Goal: Task Accomplishment & Management: Use online tool/utility

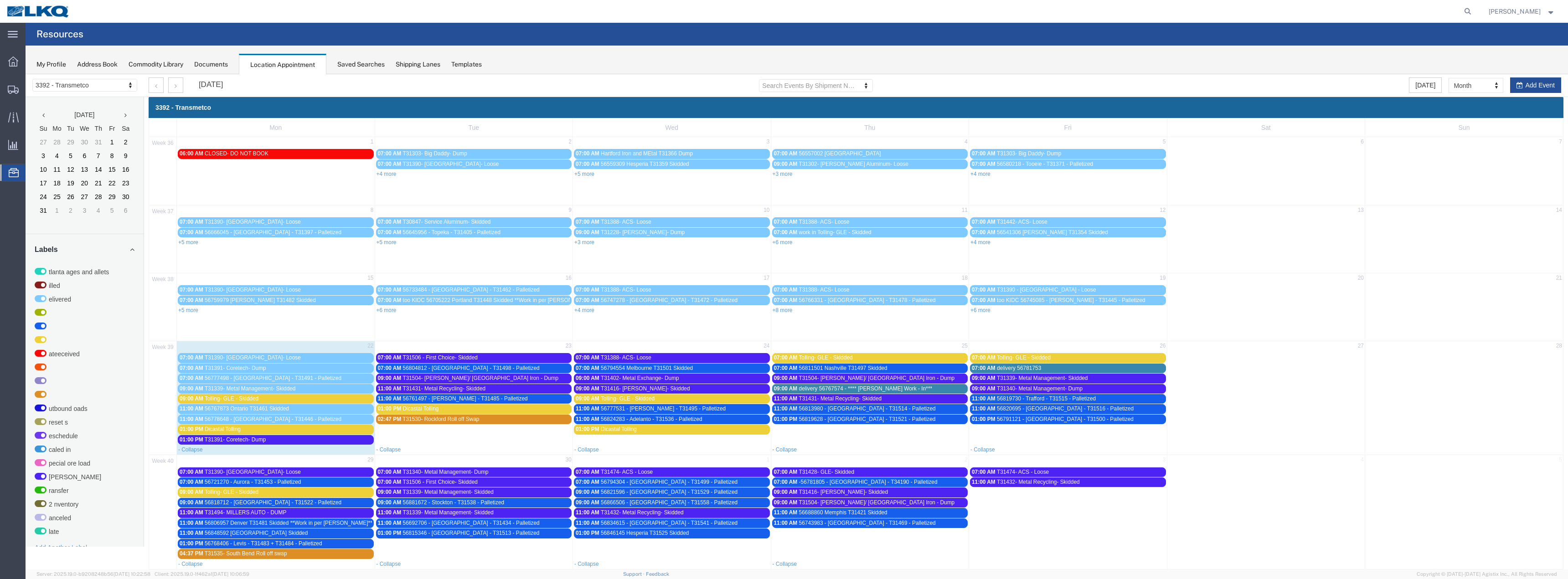
scroll to position [77, 0]
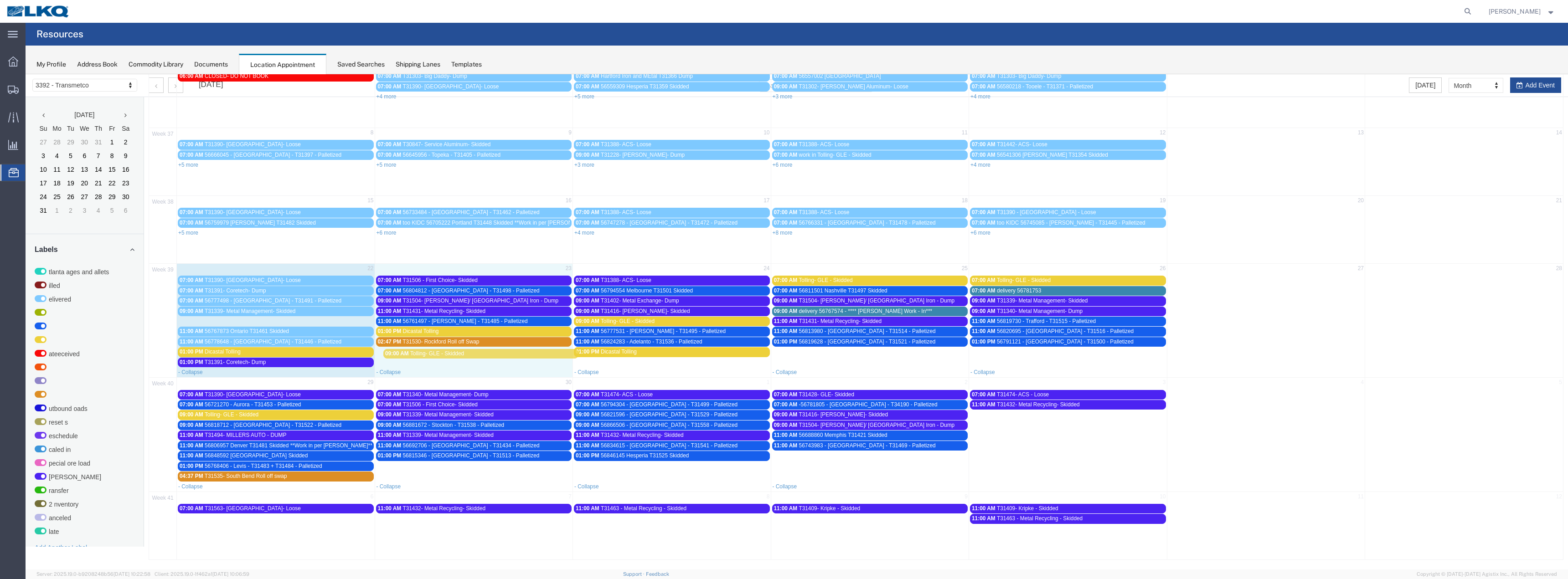
drag, startPoint x: 215, startPoint y: 319, endPoint x: 421, endPoint y: 351, distance: 208.5
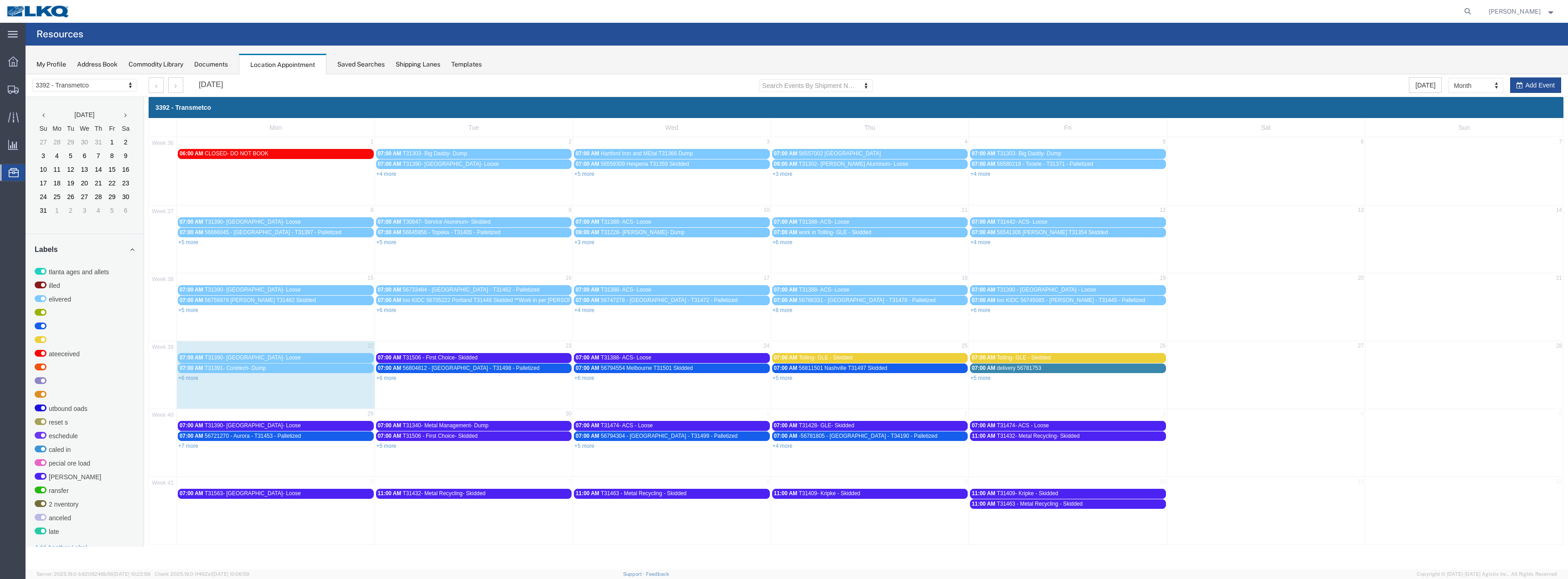
scroll to position [0, 0]
click at [390, 376] on div at bounding box center [797, 321] width 1542 height 495
click at [386, 378] on link "+6 more" at bounding box center [387, 378] width 20 height 6
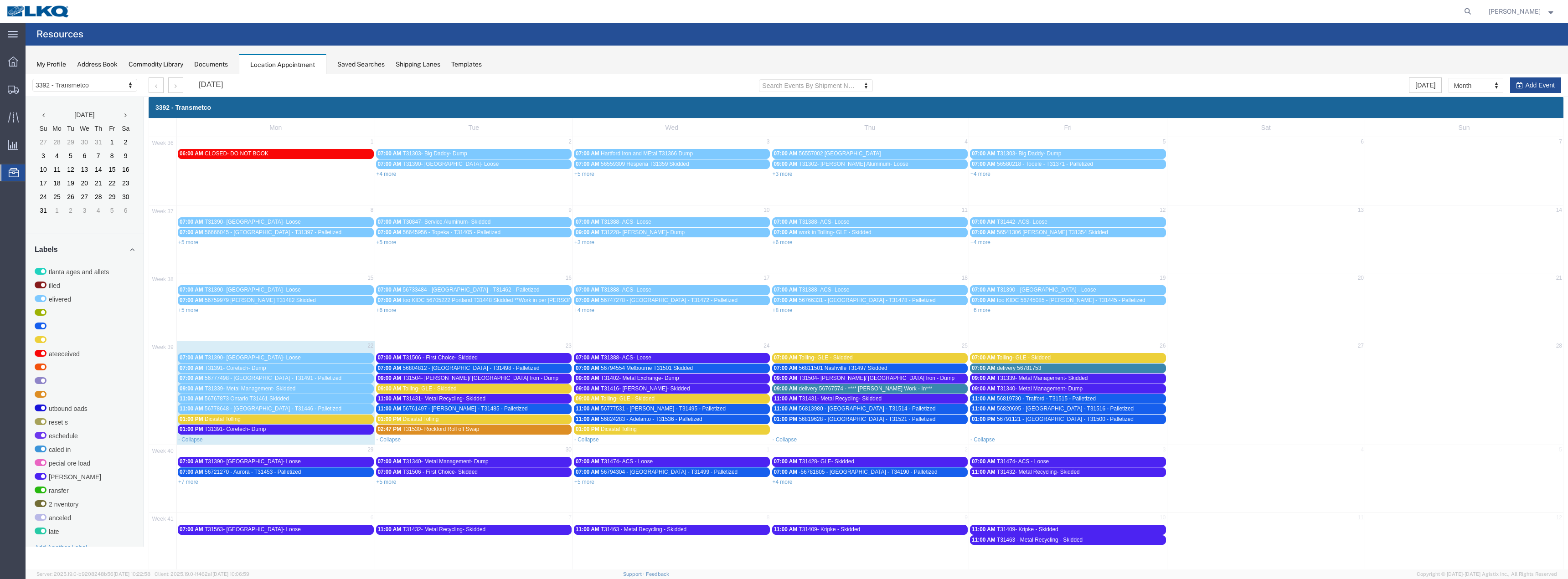
click at [454, 388] on span "Tolling- GLE - Skidded" at bounding box center [429, 388] width 54 height 6
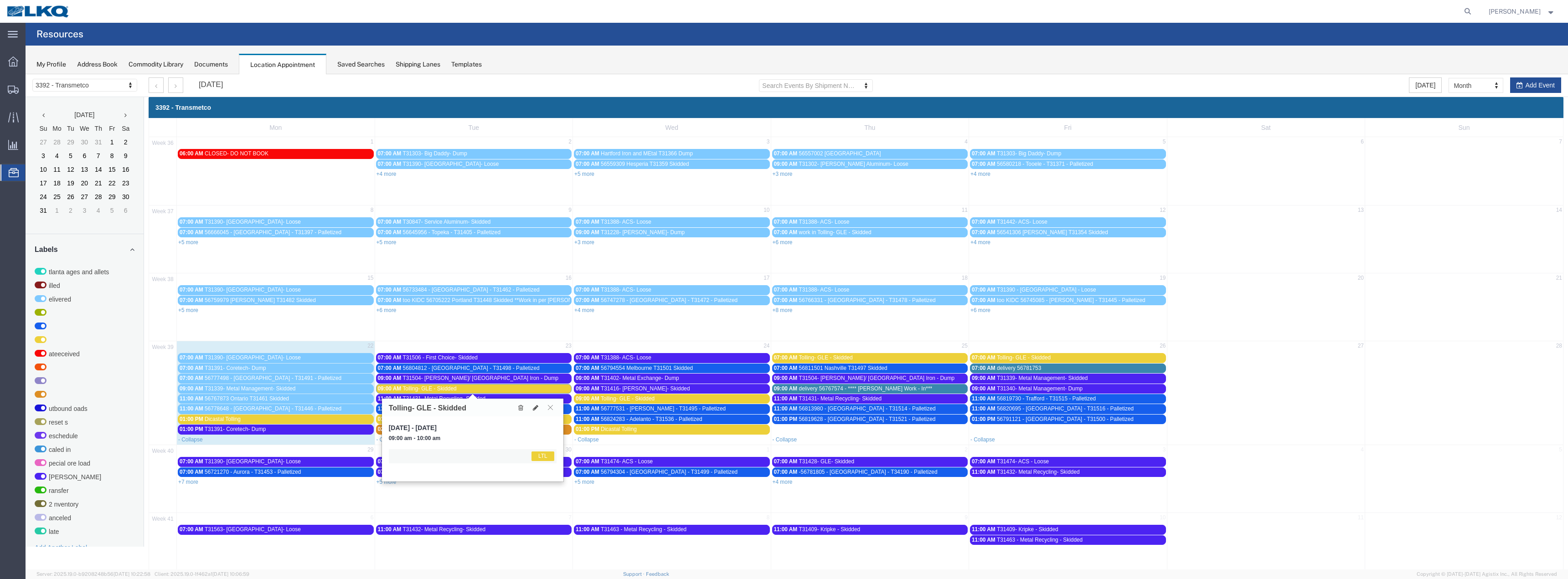
click at [454, 388] on span "Tolling- GLE - Skidded" at bounding box center [429, 388] width 54 height 6
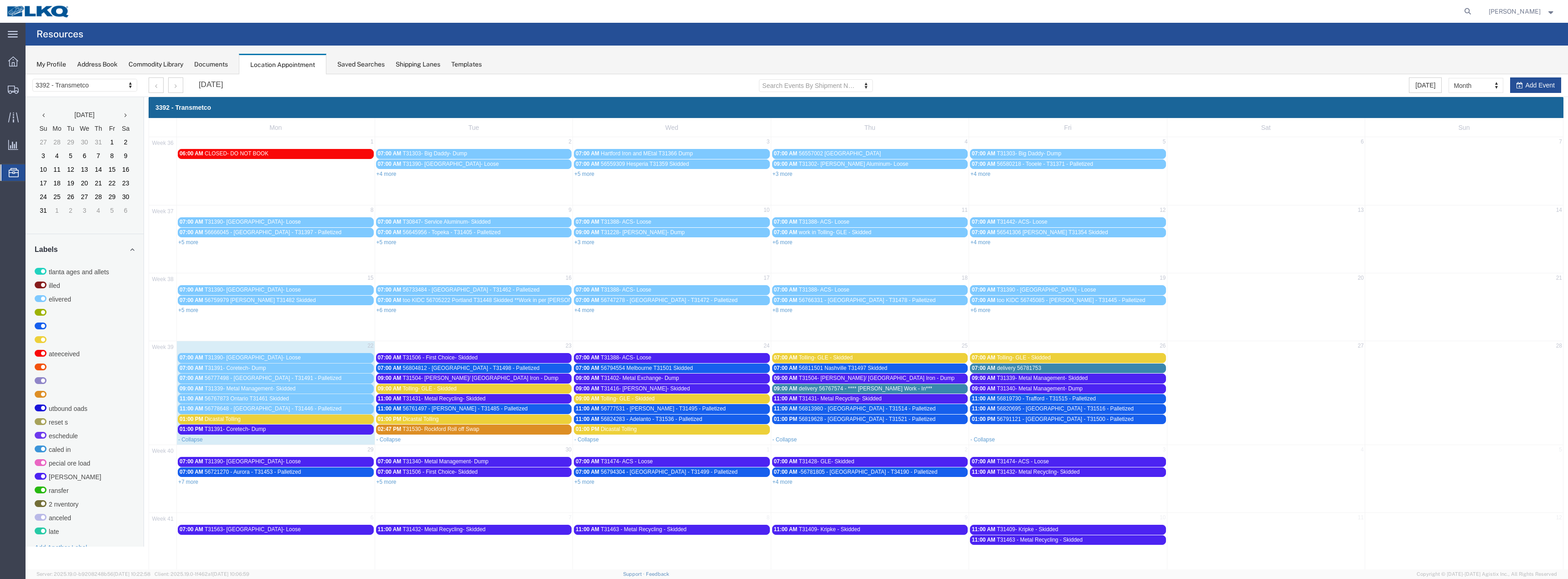
click at [454, 388] on span "Tolling- GLE - Skidded" at bounding box center [429, 388] width 54 height 6
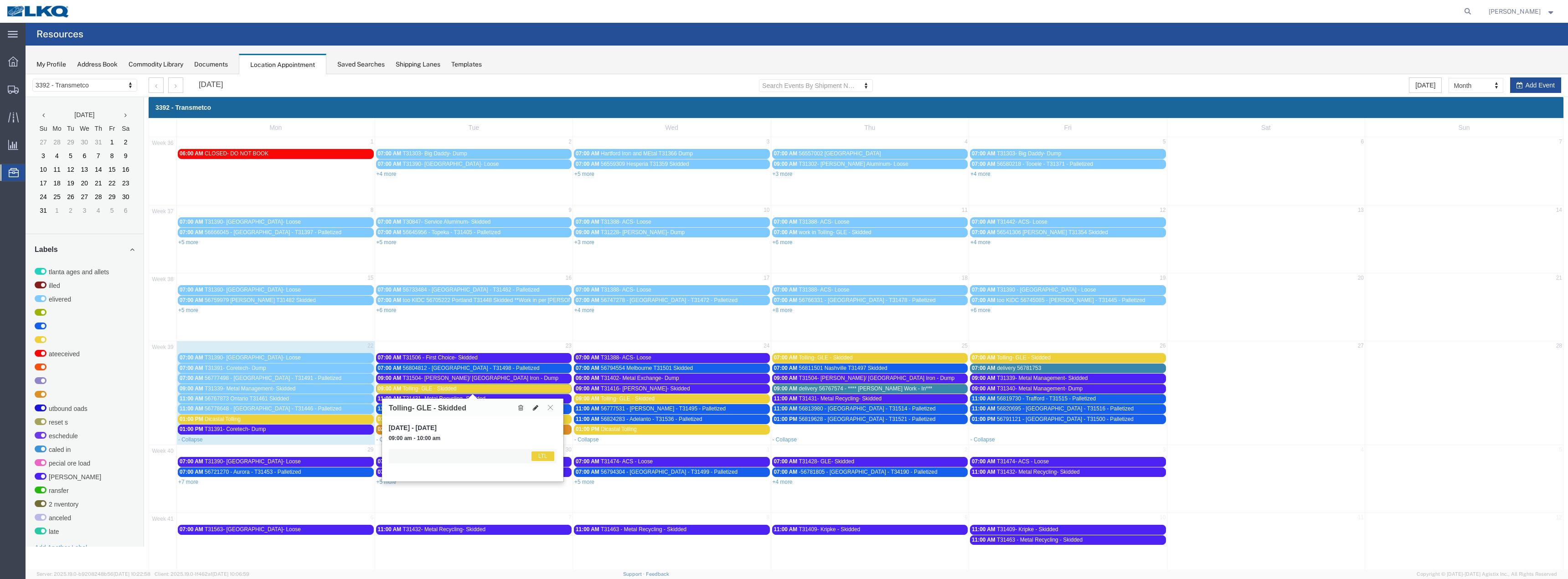
click at [534, 406] on icon at bounding box center [535, 408] width 6 height 6
select select "1"
select select "25"
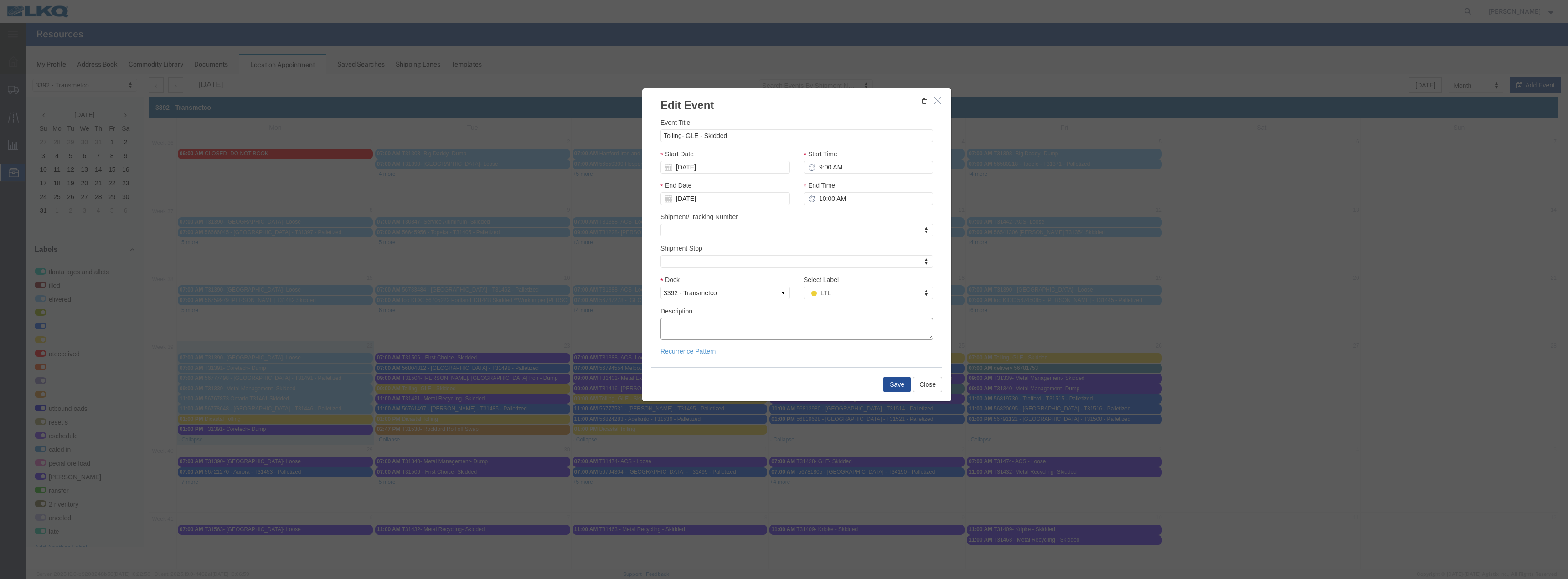
click at [679, 332] on textarea "Description" at bounding box center [797, 329] width 272 height 22
type textarea "Moved from 9/22 CR"
click at [886, 384] on button "Save" at bounding box center [897, 384] width 28 height 16
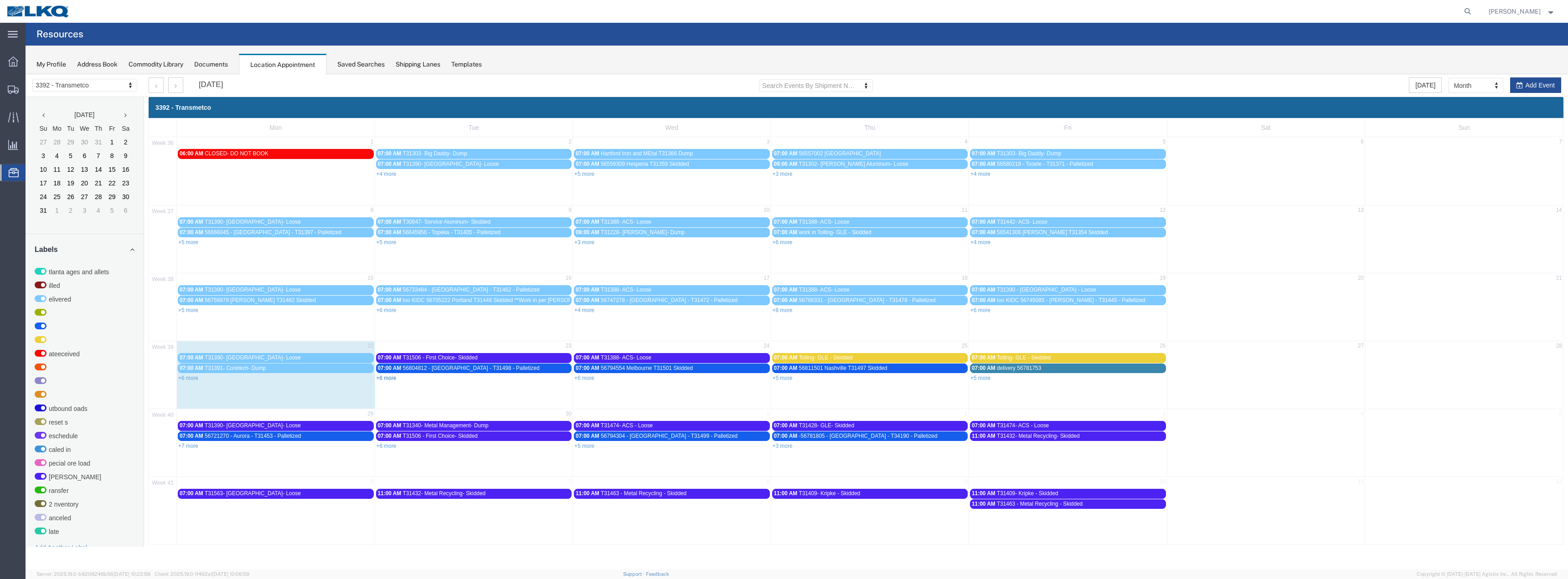
click at [385, 376] on link "+6 more" at bounding box center [387, 378] width 20 height 6
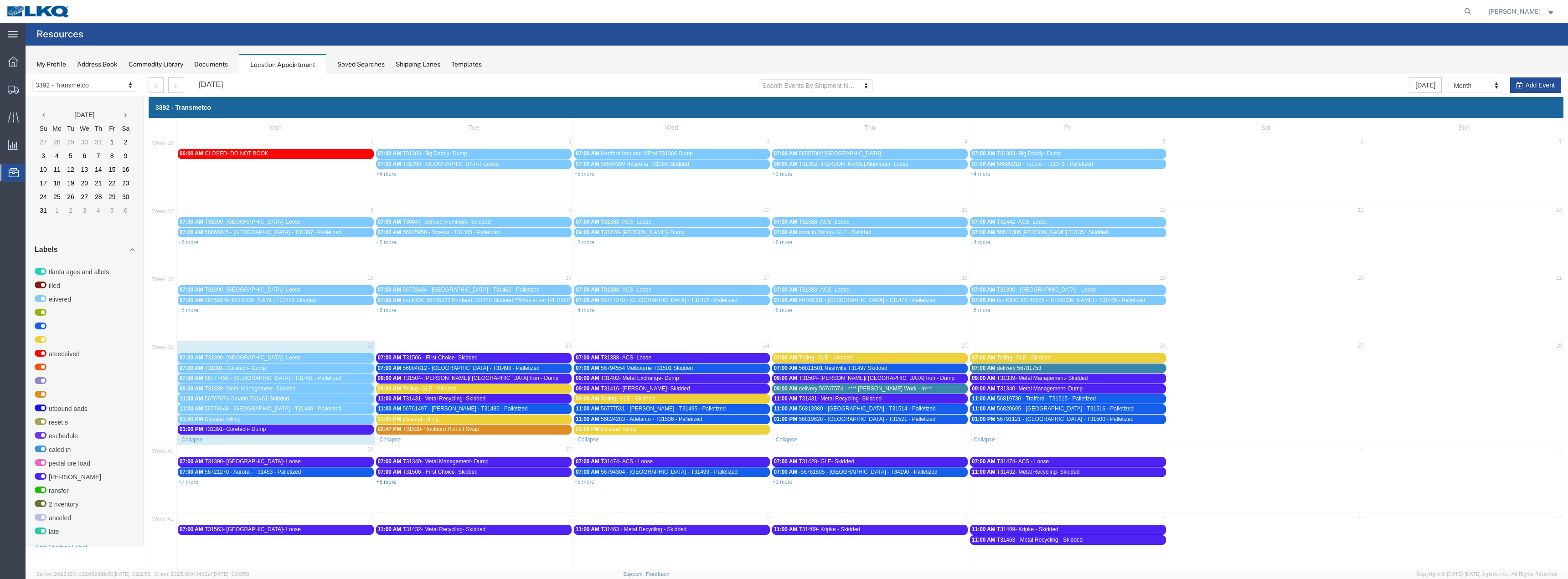
click at [381, 482] on link "+6 more" at bounding box center [387, 482] width 20 height 6
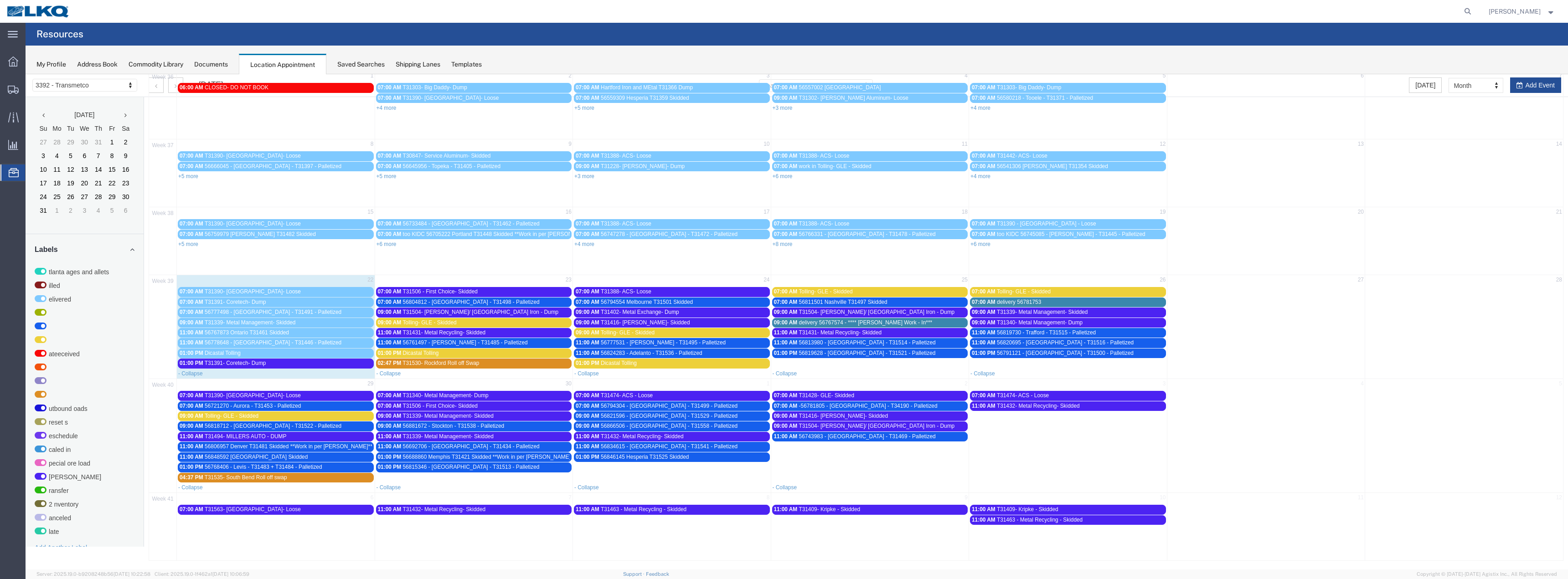
scroll to position [67, 0]
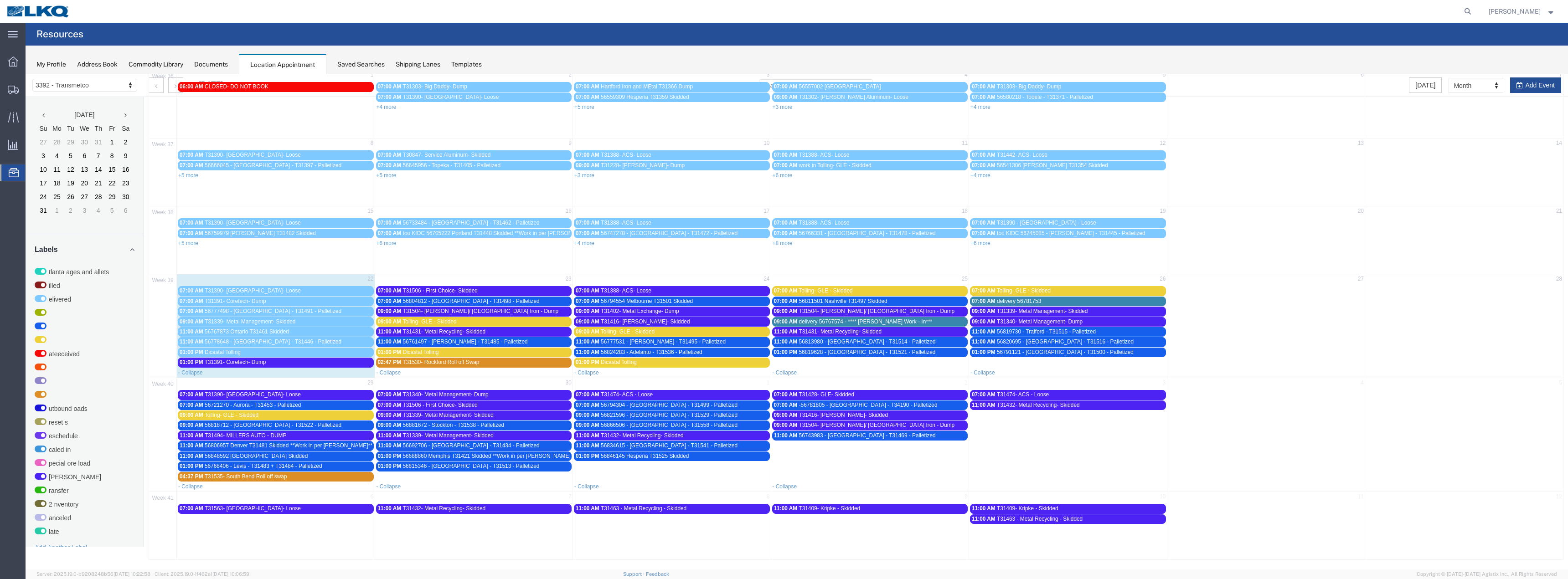
click at [620, 405] on span "56794304 - [GEOGRAPHIC_DATA] - T31499 - Palletized" at bounding box center [669, 405] width 137 height 6
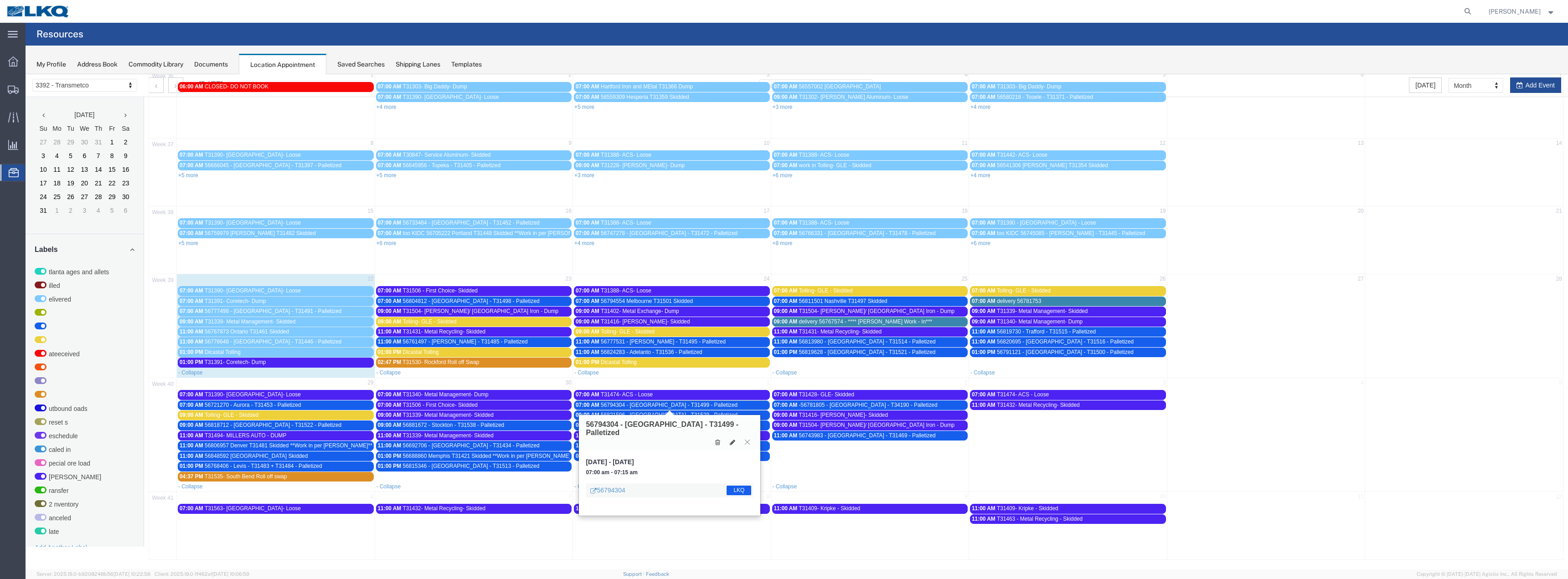
click at [748, 439] on icon at bounding box center [747, 442] width 5 height 6
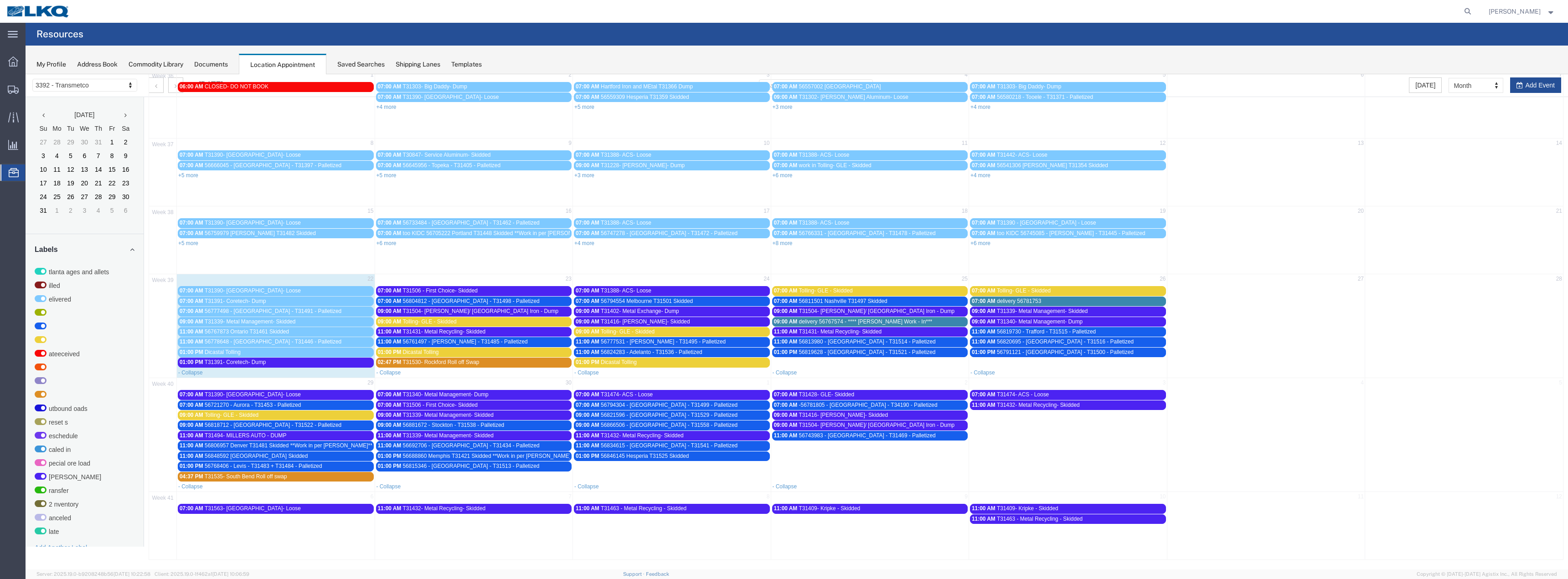
click at [658, 456] on span "56846145 Hesperia T31525 Skidded" at bounding box center [645, 456] width 88 height 6
click at [615, 523] on link "56846145" at bounding box center [607, 523] width 35 height 9
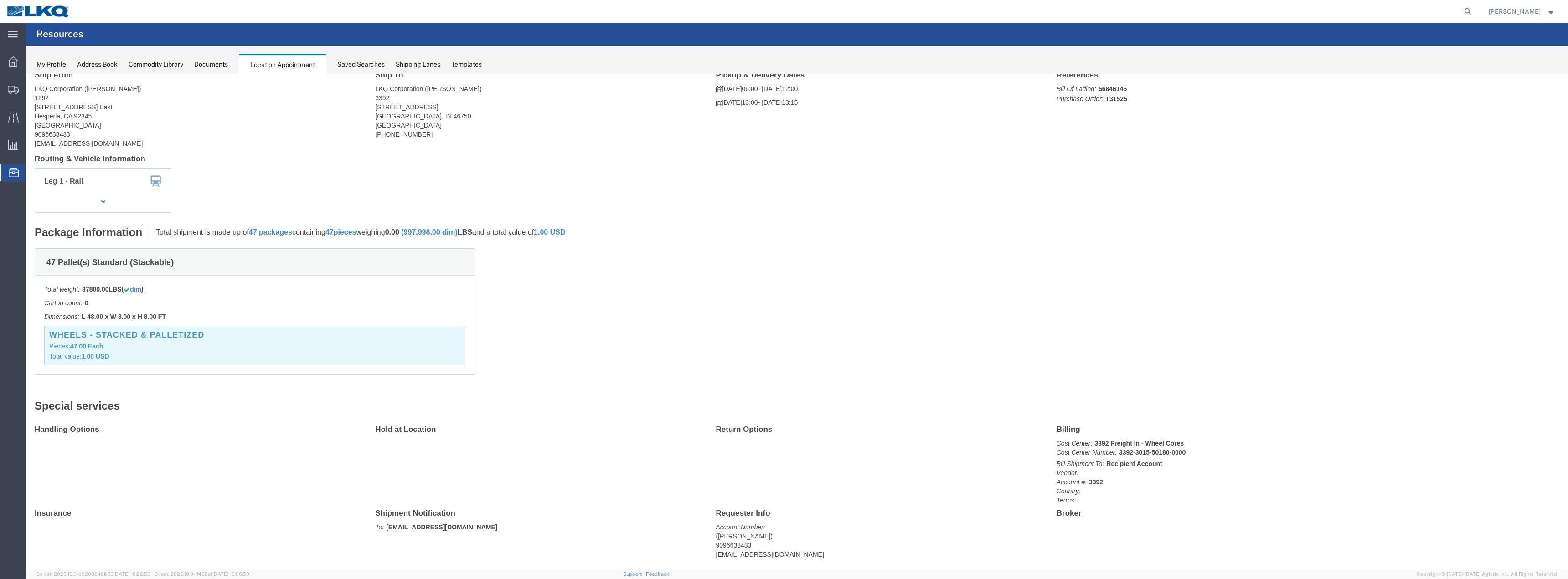
scroll to position [16, 0]
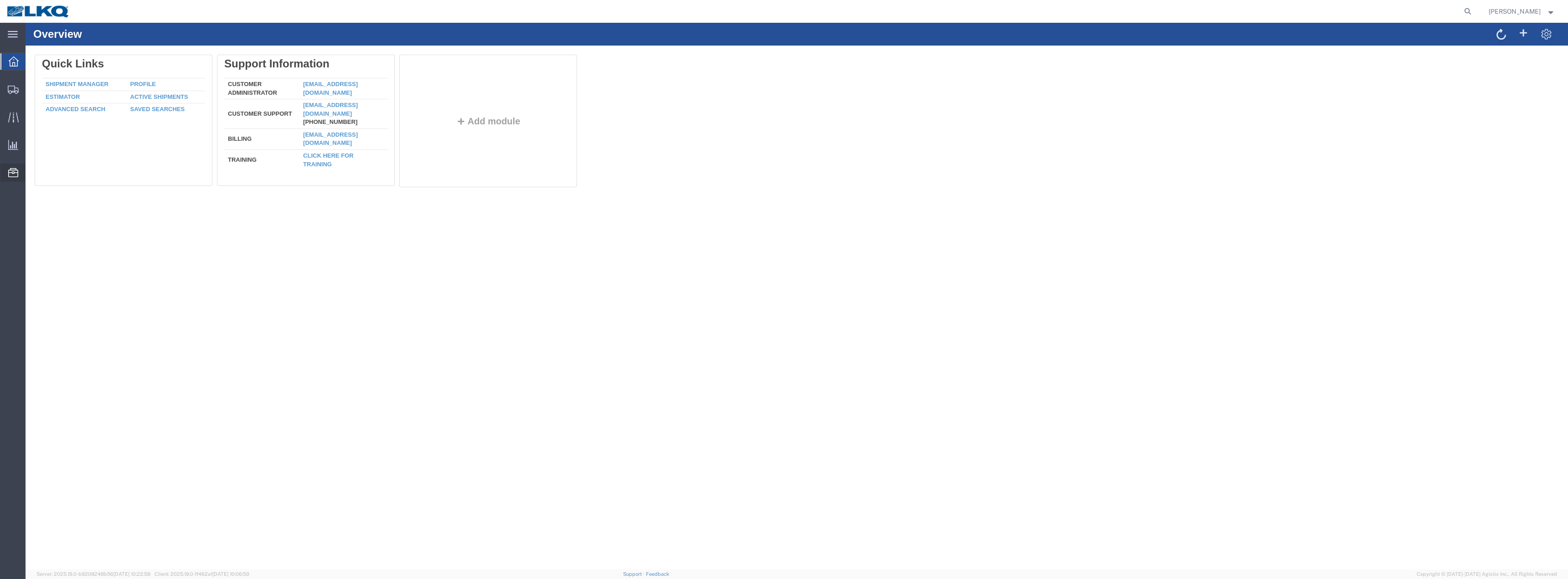
click at [0, 0] on span "Location Appointment" at bounding box center [0, 0] width 0 height 0
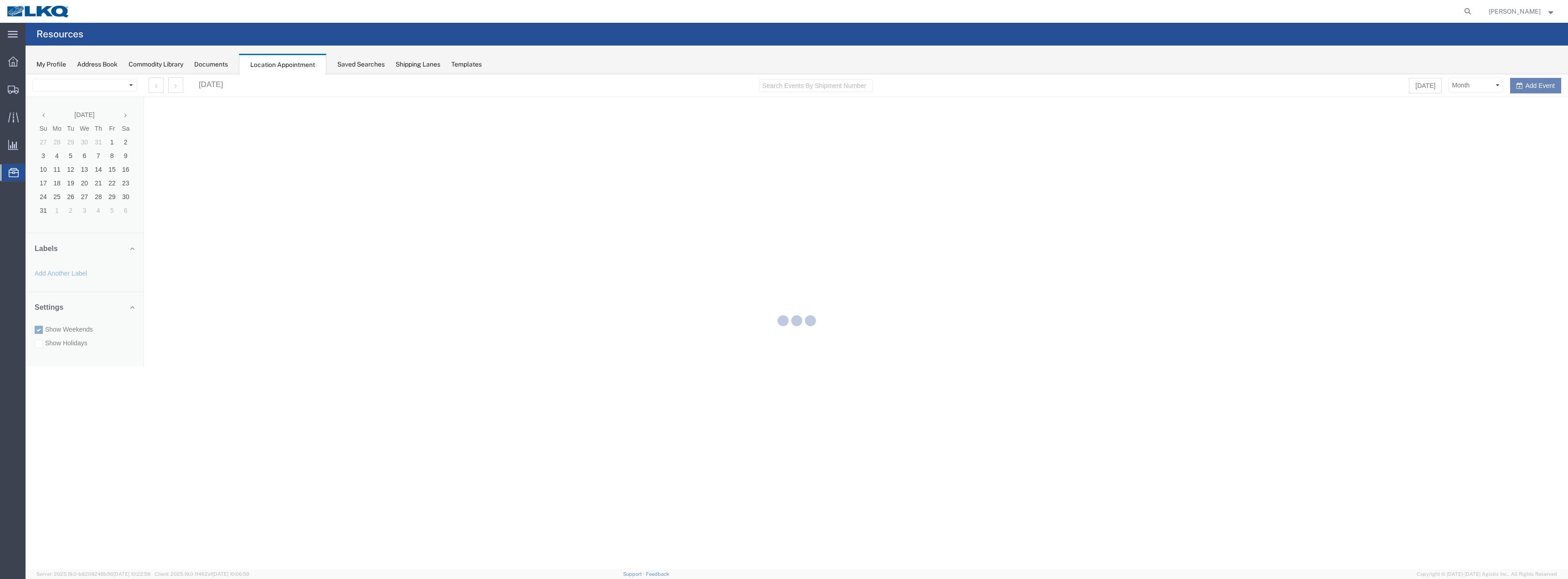
select select "28018"
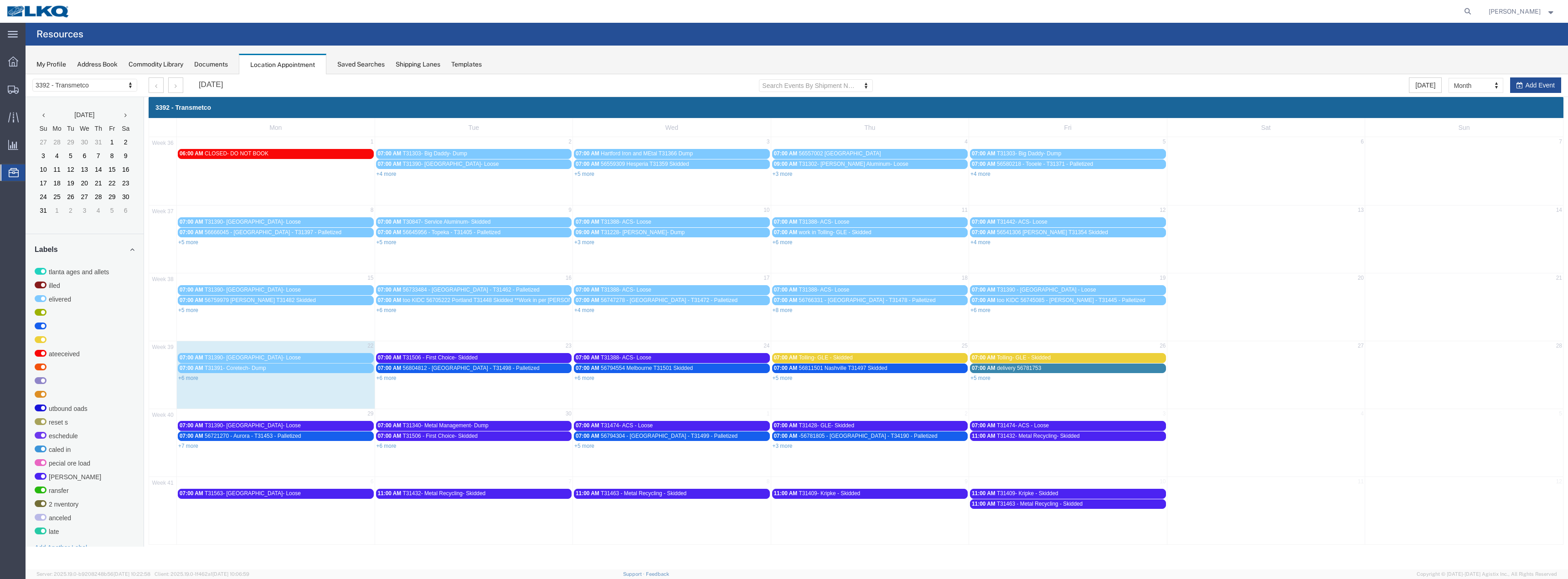
click at [947, 142] on td "4" at bounding box center [870, 142] width 198 height 11
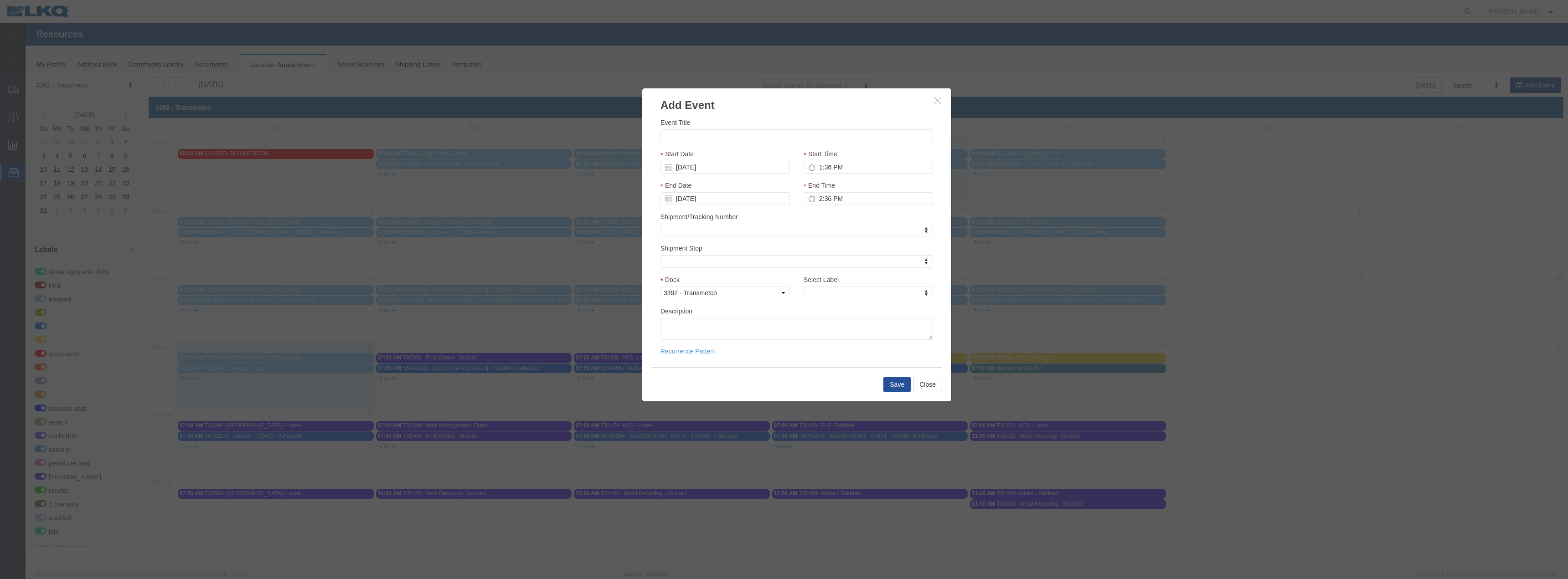
click at [941, 99] on icon "button" at bounding box center [938, 100] width 8 height 8
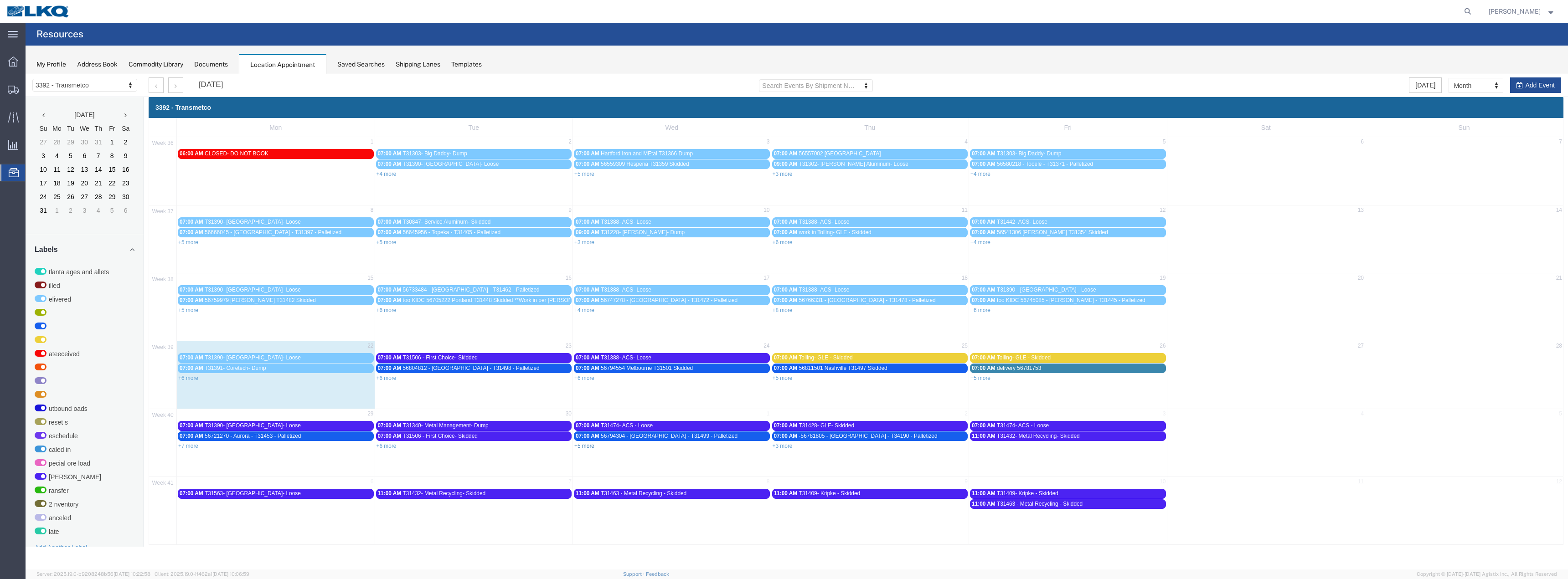
click at [588, 445] on link "+5 more" at bounding box center [584, 446] width 20 height 6
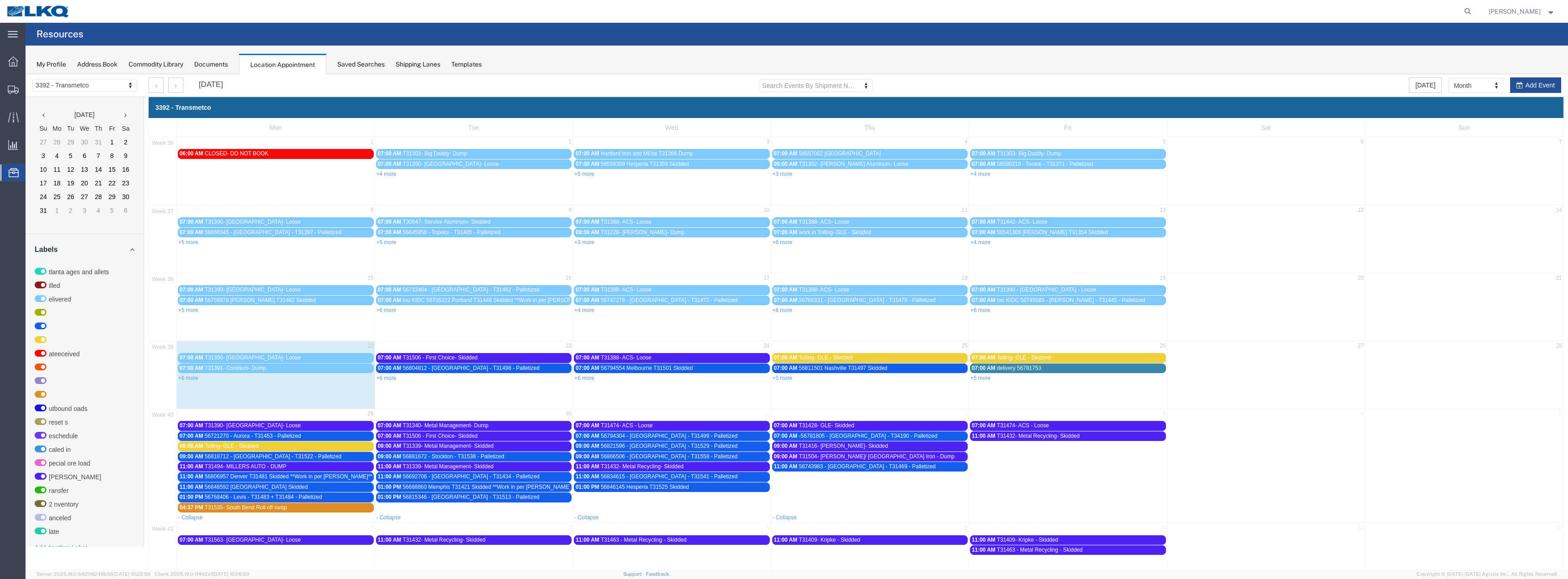
click at [649, 487] on span "56846145 Hesperia T31525 Skidded" at bounding box center [645, 487] width 88 height 6
click at [731, 503] on icon at bounding box center [732, 506] width 6 height 6
select select "1"
select select "22"
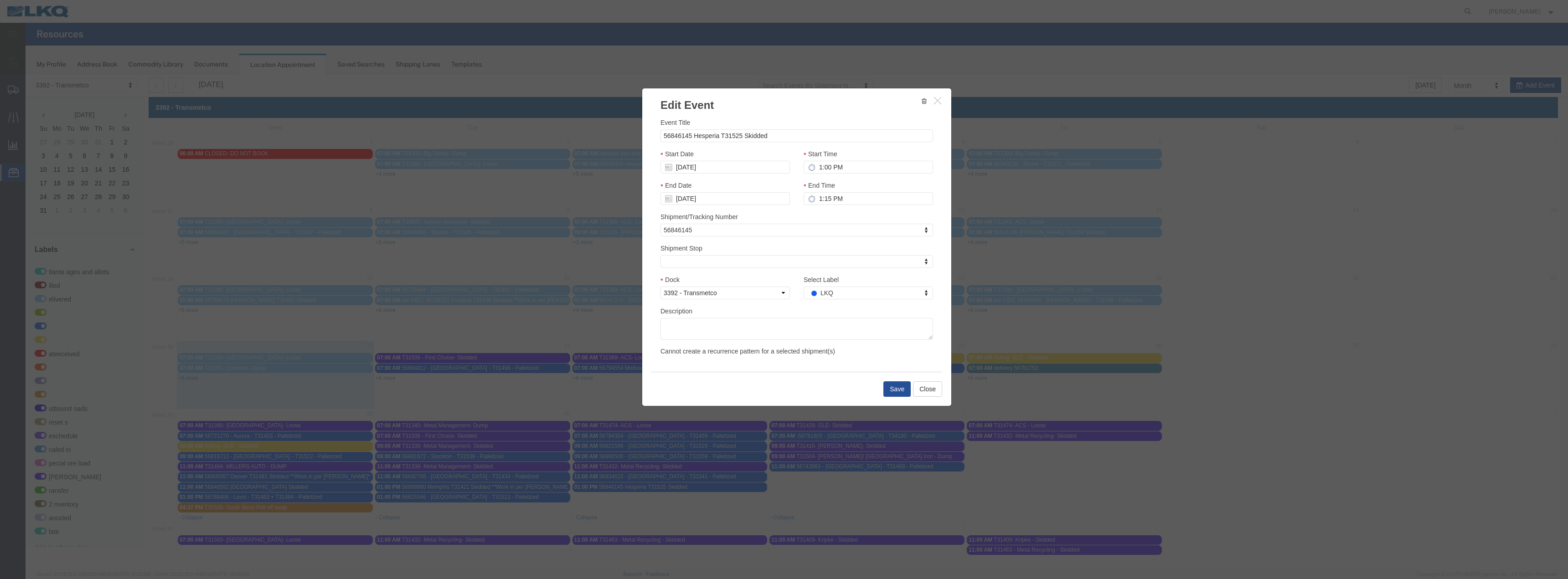
click at [776, 137] on div at bounding box center [797, 321] width 1542 height 495
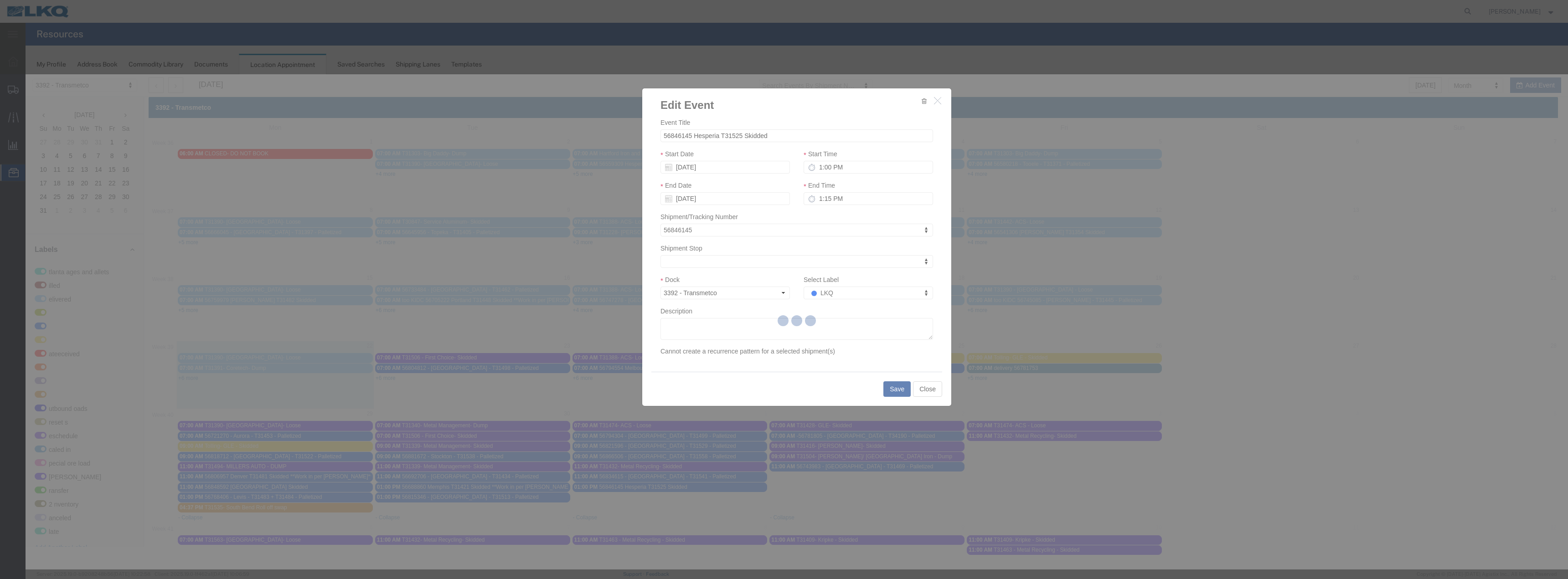
click at [775, 132] on div at bounding box center [797, 321] width 1542 height 495
select select
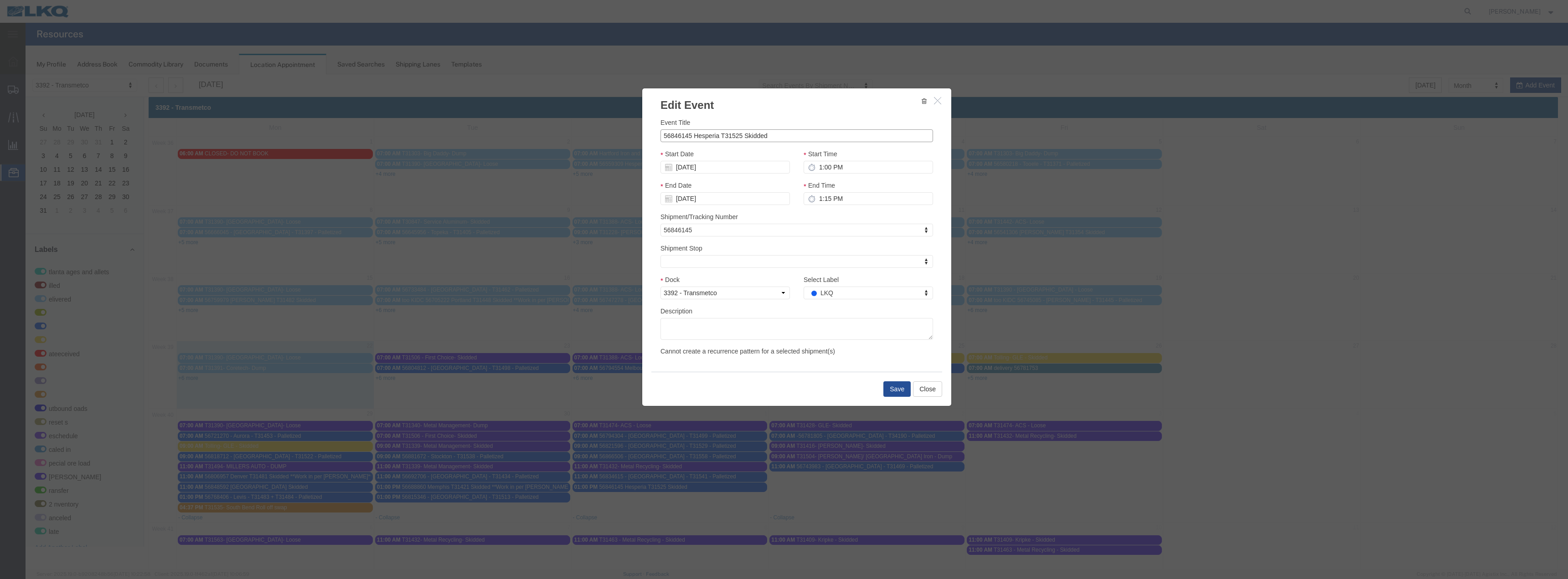
click at [775, 134] on input "56846145 Hesperia T31525 Skidded" at bounding box center [797, 135] width 272 height 13
type input "56846145 Hesperia T31525 Skidded PYP HOLD"
click at [888, 389] on button "Save" at bounding box center [897, 389] width 28 height 16
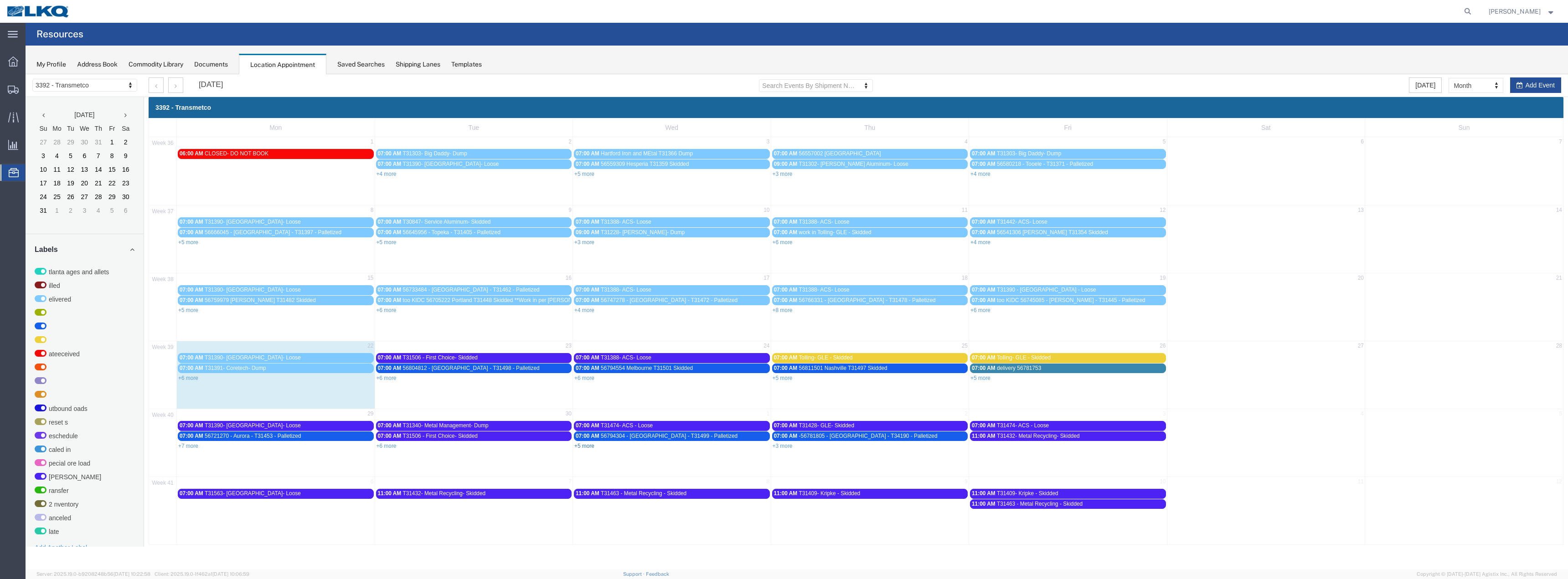
click at [586, 447] on link "+5 more" at bounding box center [584, 446] width 20 height 6
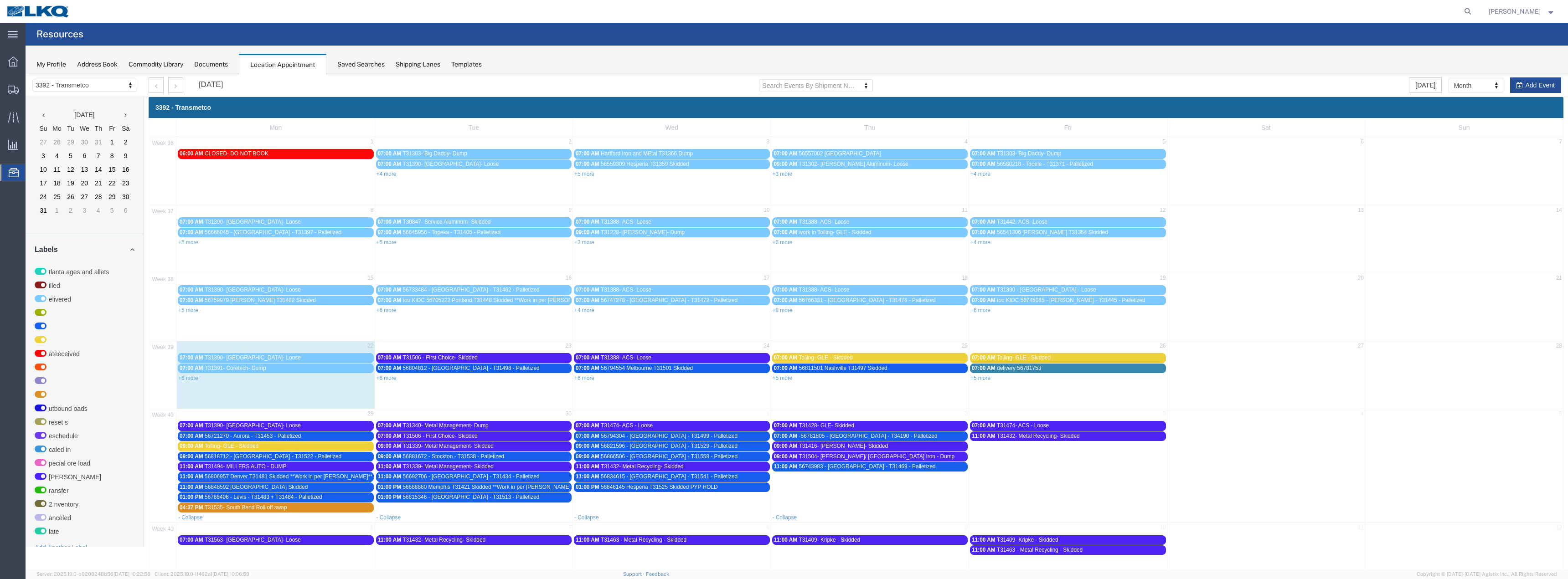
click at [639, 477] on span "56834615 - [GEOGRAPHIC_DATA] - T31541 - Palletized" at bounding box center [669, 476] width 137 height 6
click at [619, 558] on link "56834615" at bounding box center [607, 562] width 35 height 9
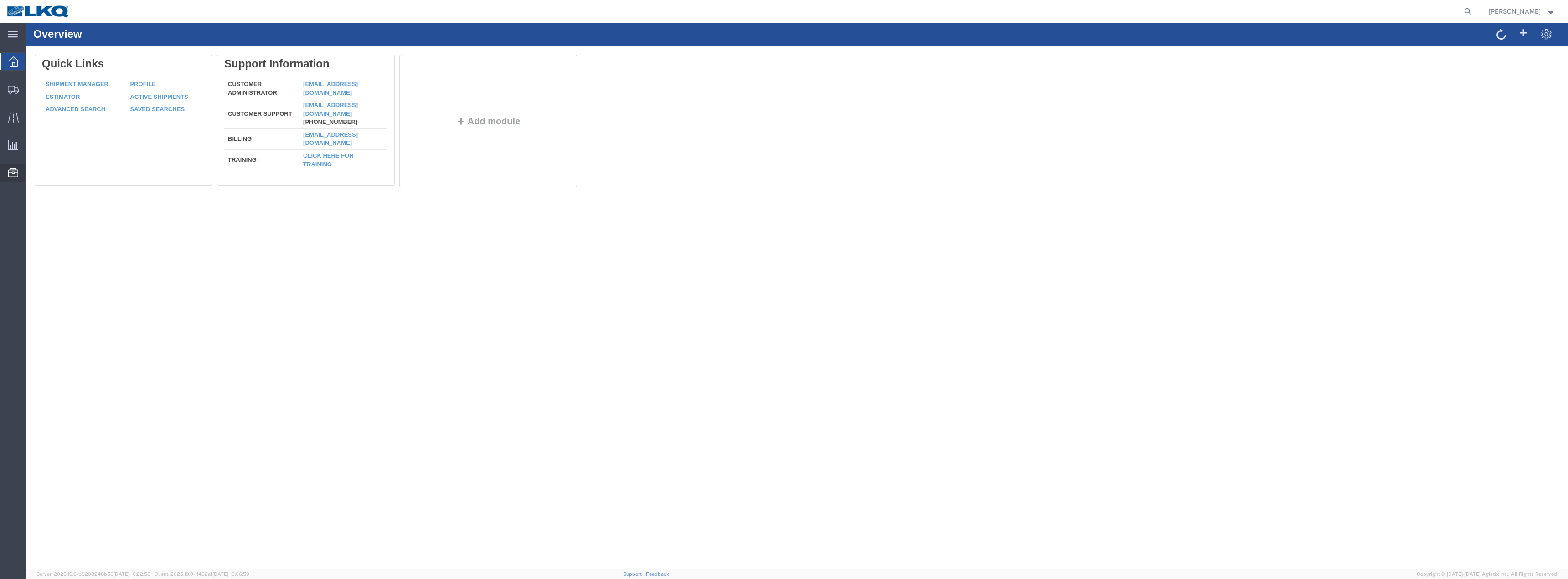
click at [0, 0] on span "Location Appointment" at bounding box center [0, 0] width 0 height 0
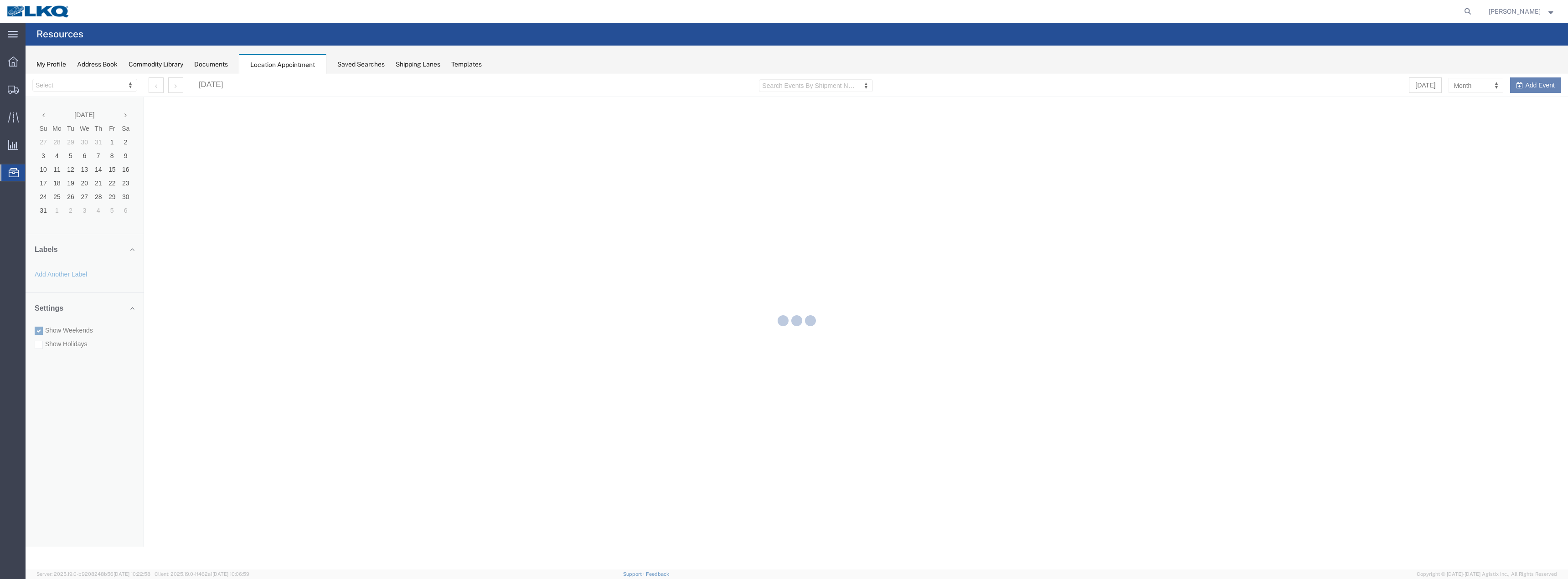
select select "28018"
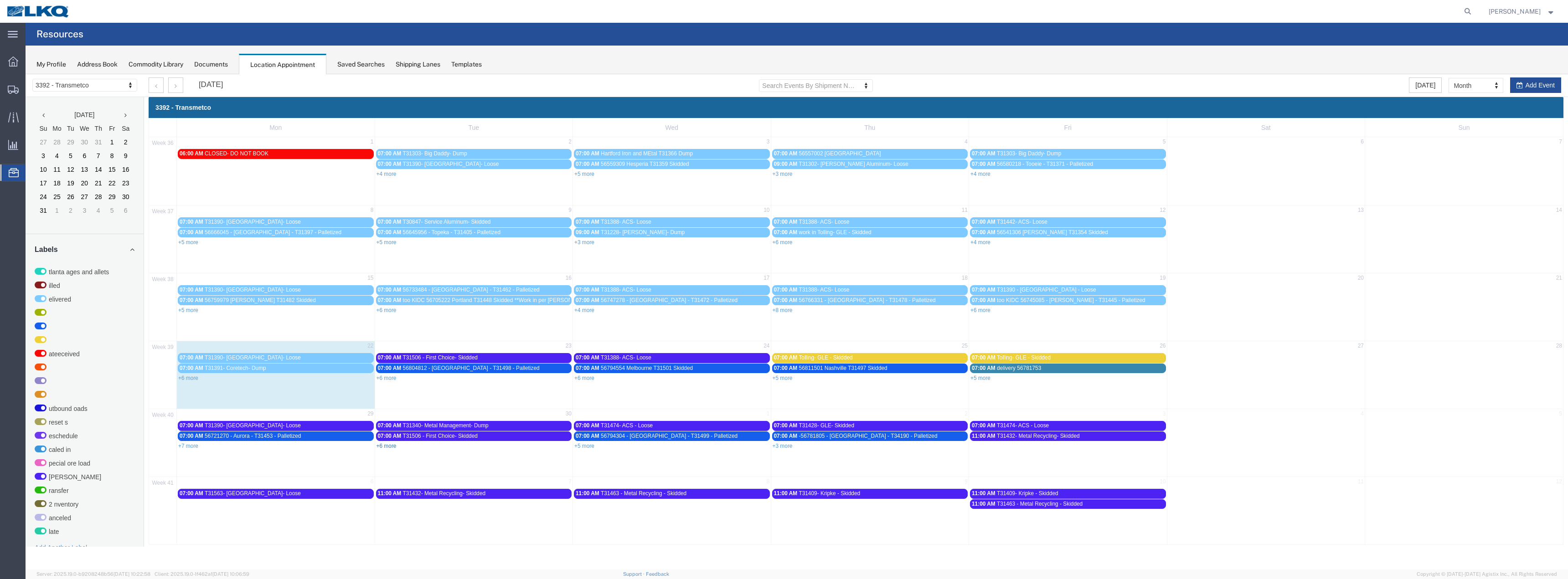
click at [389, 444] on link "+6 more" at bounding box center [387, 446] width 20 height 6
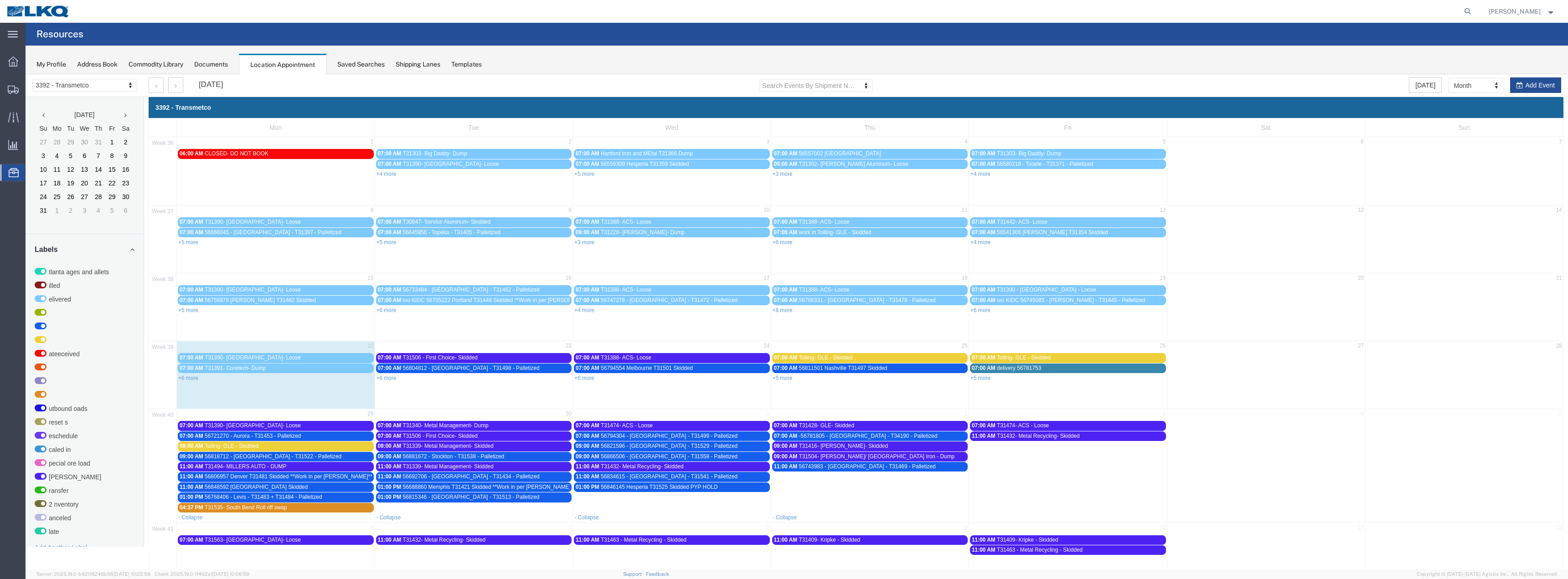
click at [653, 454] on span "56866506 - [GEOGRAPHIC_DATA] - T31558 - Palletized" at bounding box center [669, 456] width 137 height 6
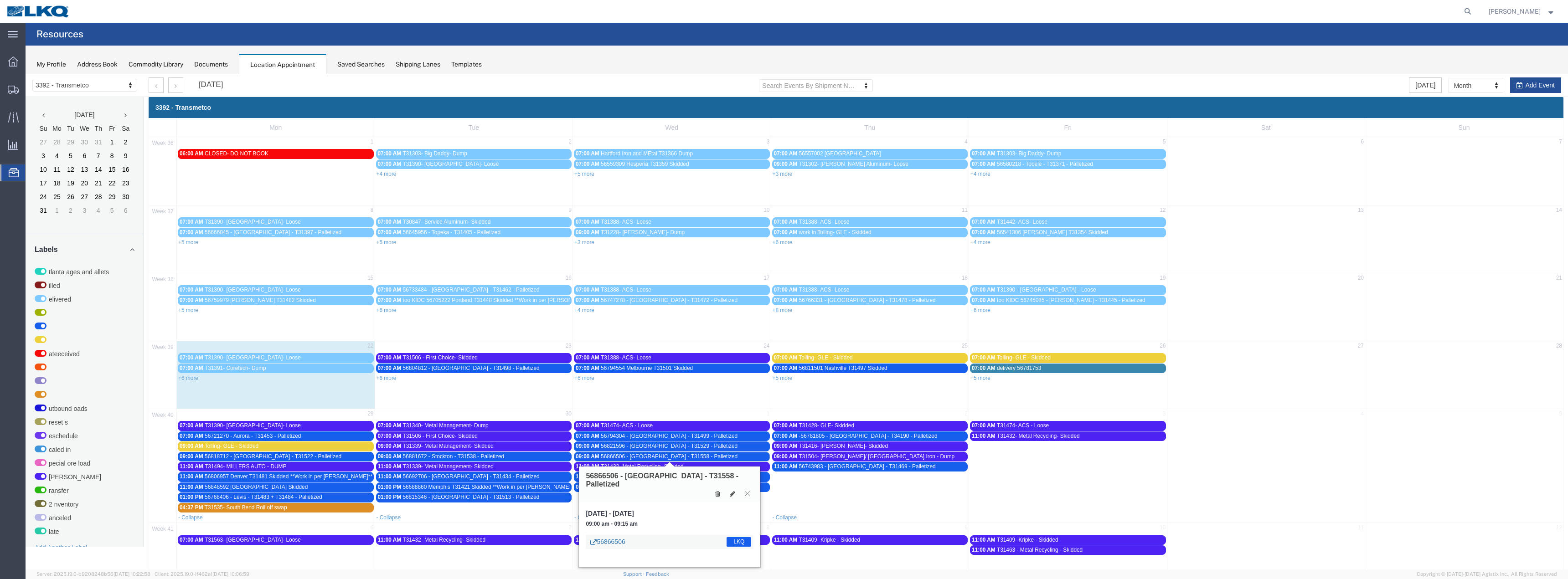
click at [604, 537] on link "56866506" at bounding box center [607, 541] width 35 height 9
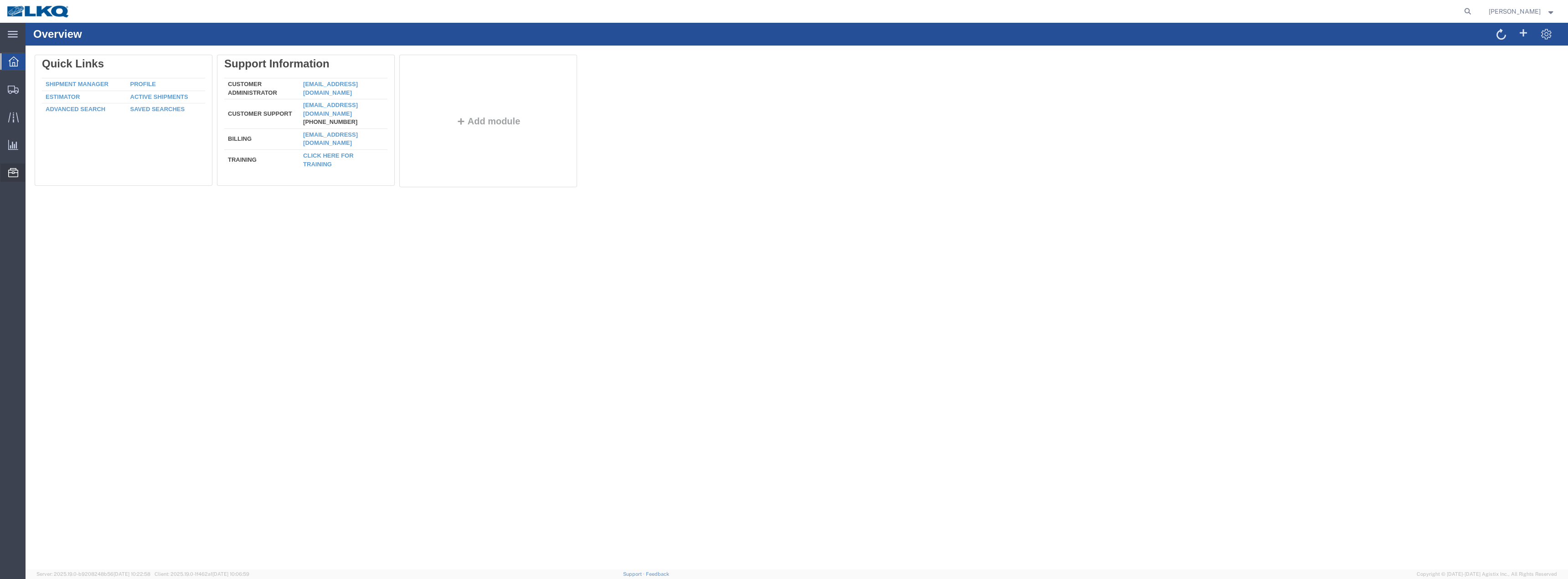
click at [0, 0] on span "Location Appointment" at bounding box center [0, 0] width 0 height 0
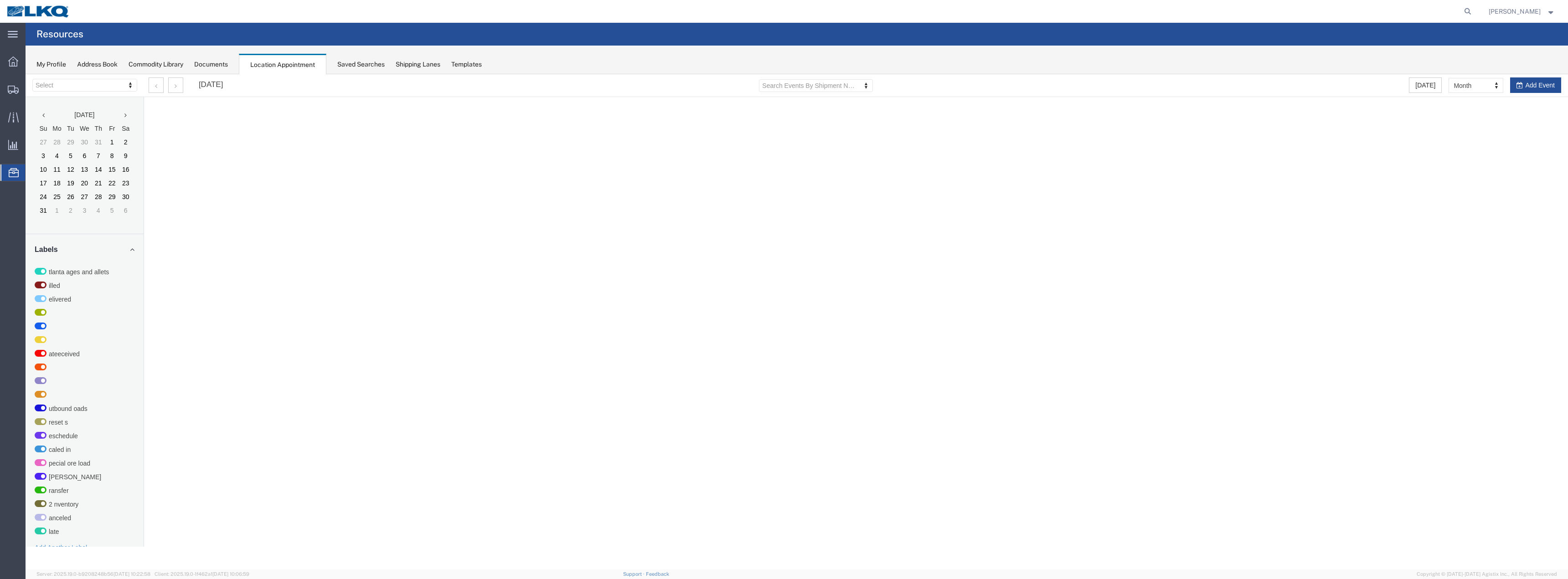
select select "28018"
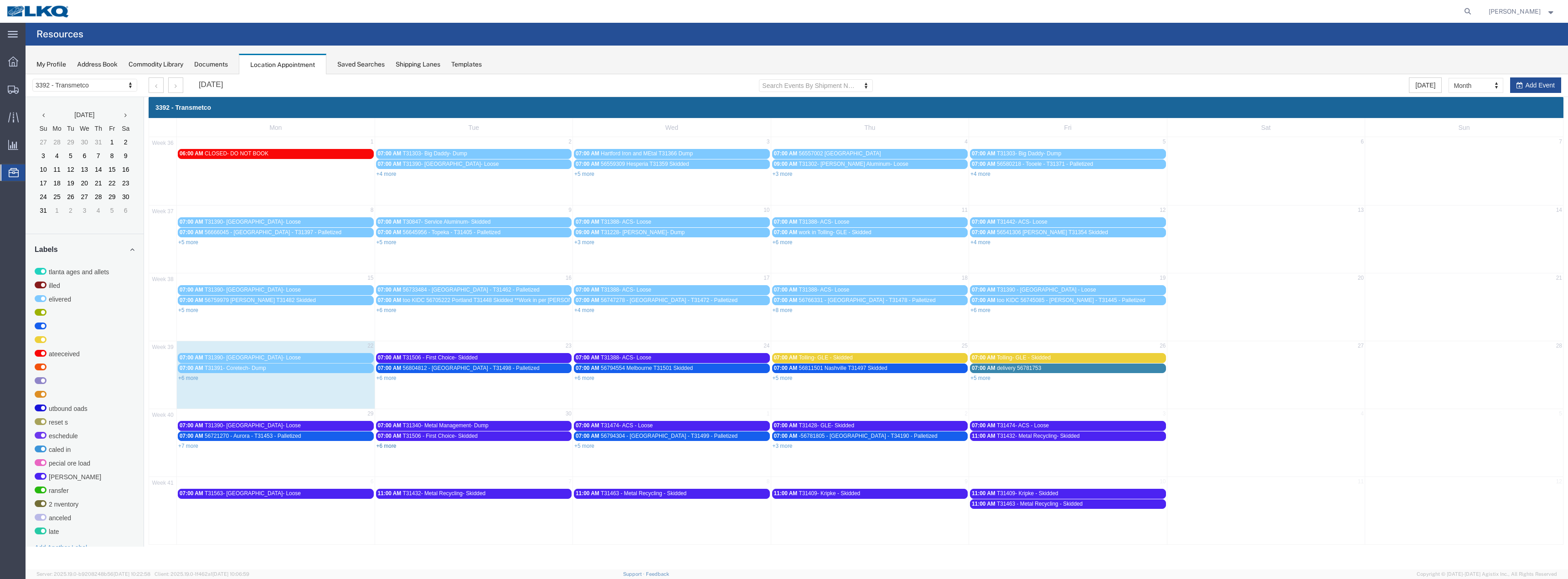
click at [392, 445] on link "+6 more" at bounding box center [387, 446] width 20 height 6
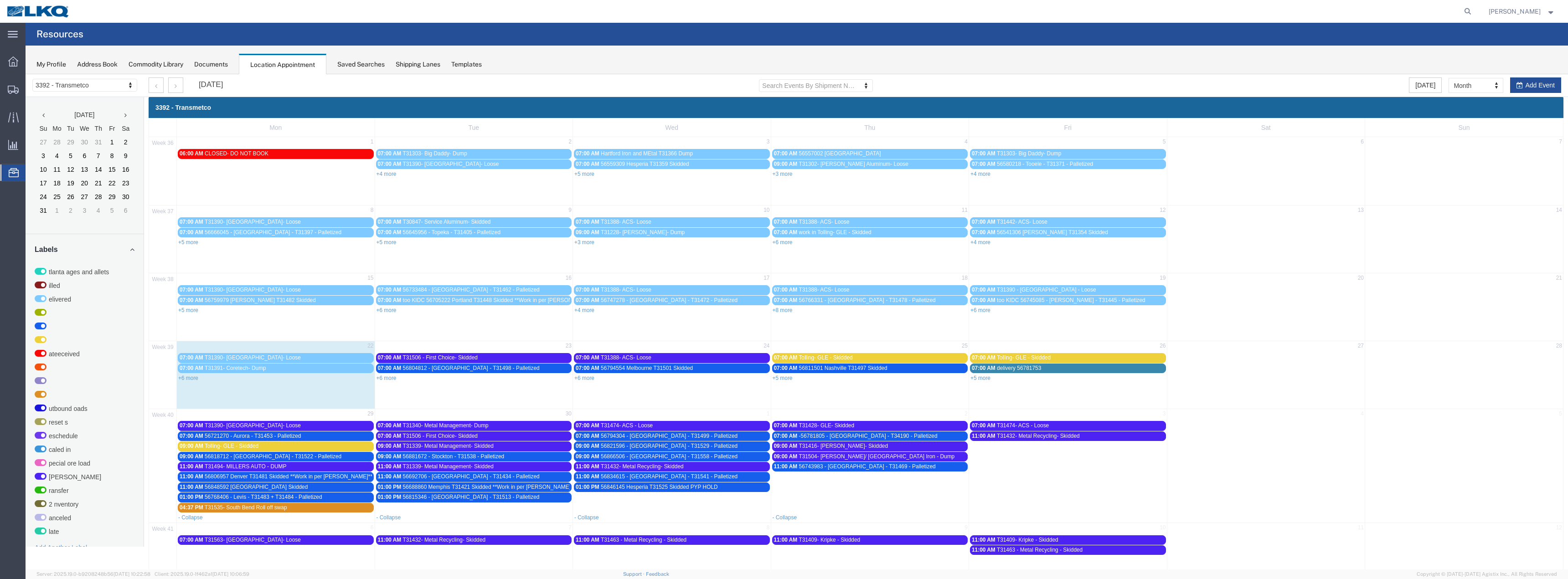
click at [639, 443] on span "56821596 - [GEOGRAPHIC_DATA] - T31529 - Palletized" at bounding box center [669, 446] width 137 height 6
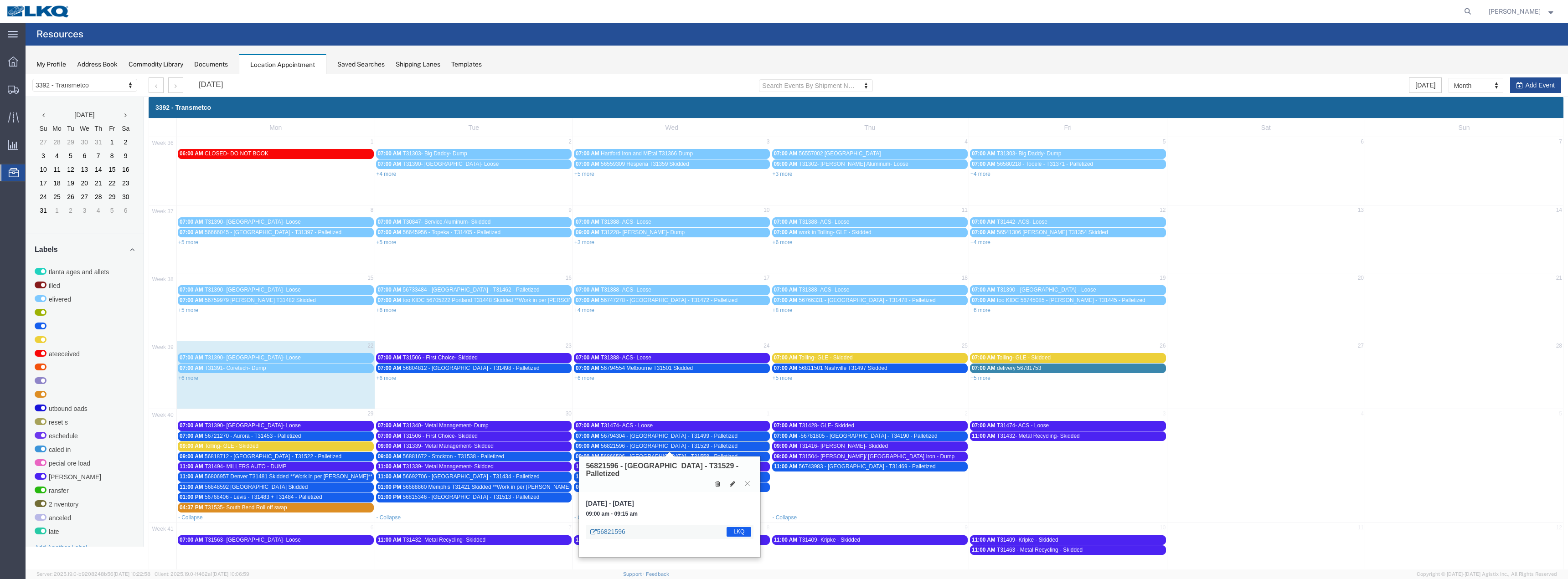
click at [613, 527] on link "56821596" at bounding box center [607, 531] width 35 height 9
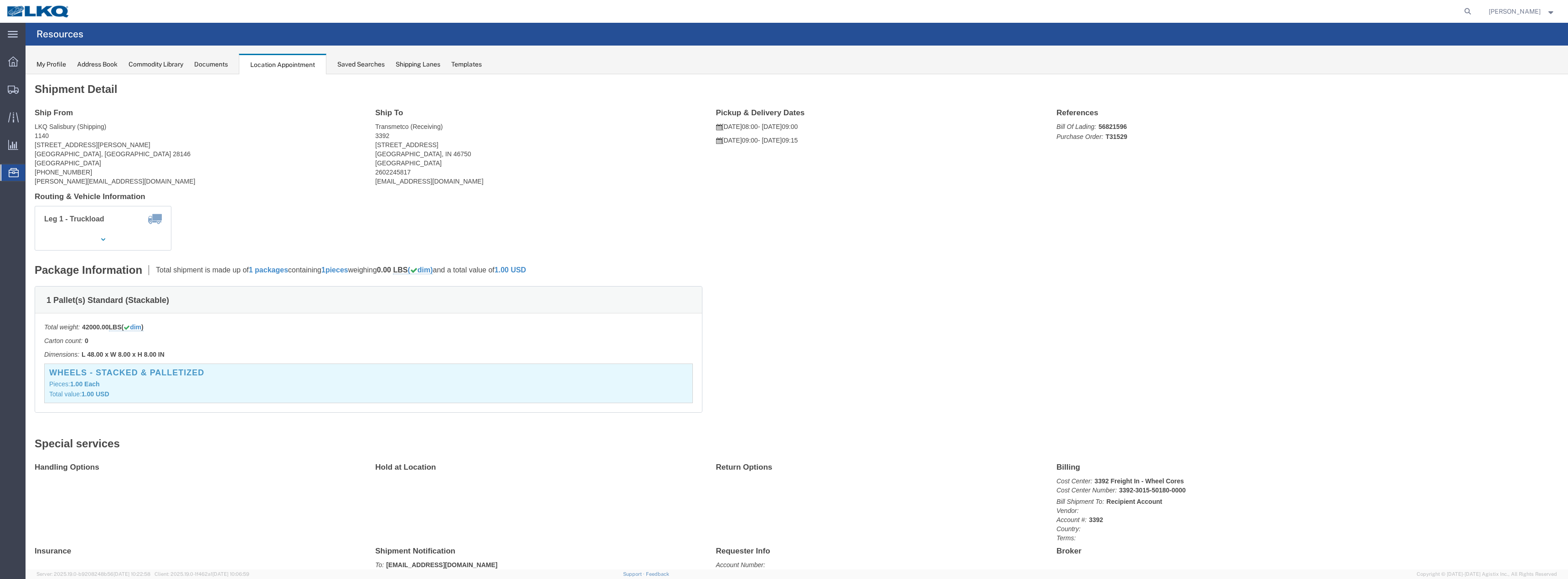
click at [9, 172] on icon at bounding box center [14, 173] width 10 height 9
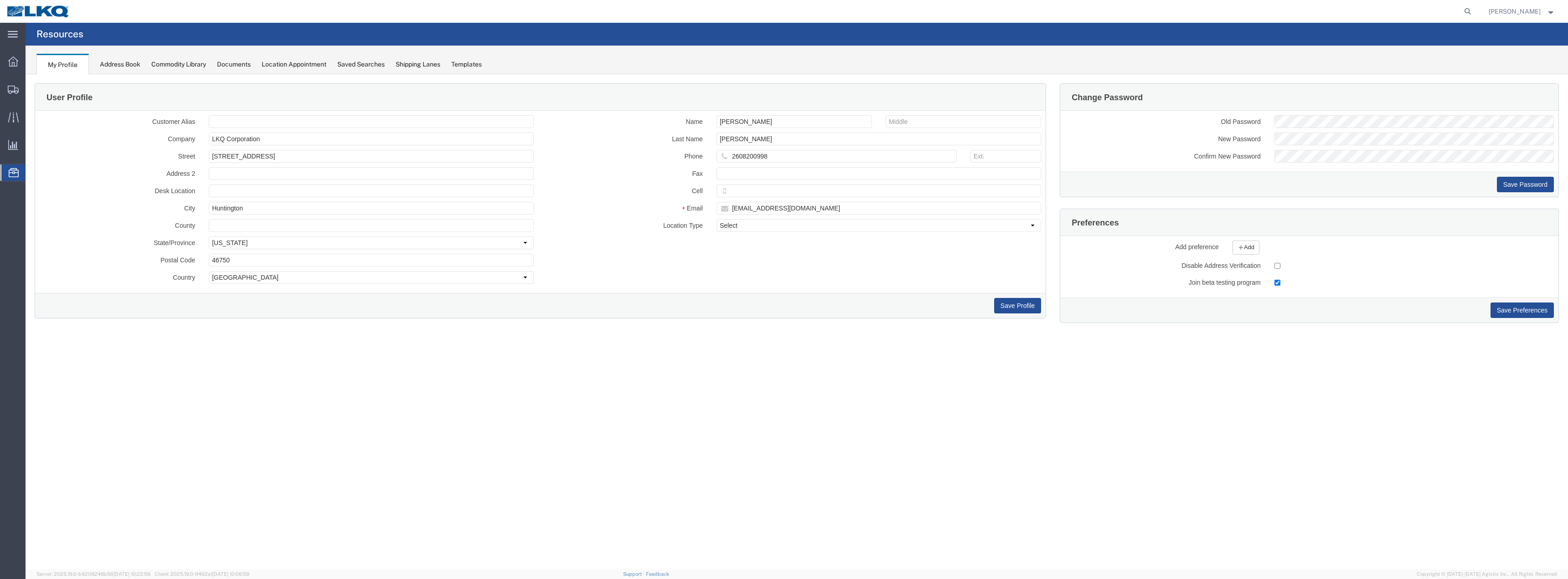
click at [0, 0] on span "Location Appointment" at bounding box center [0, 0] width 0 height 0
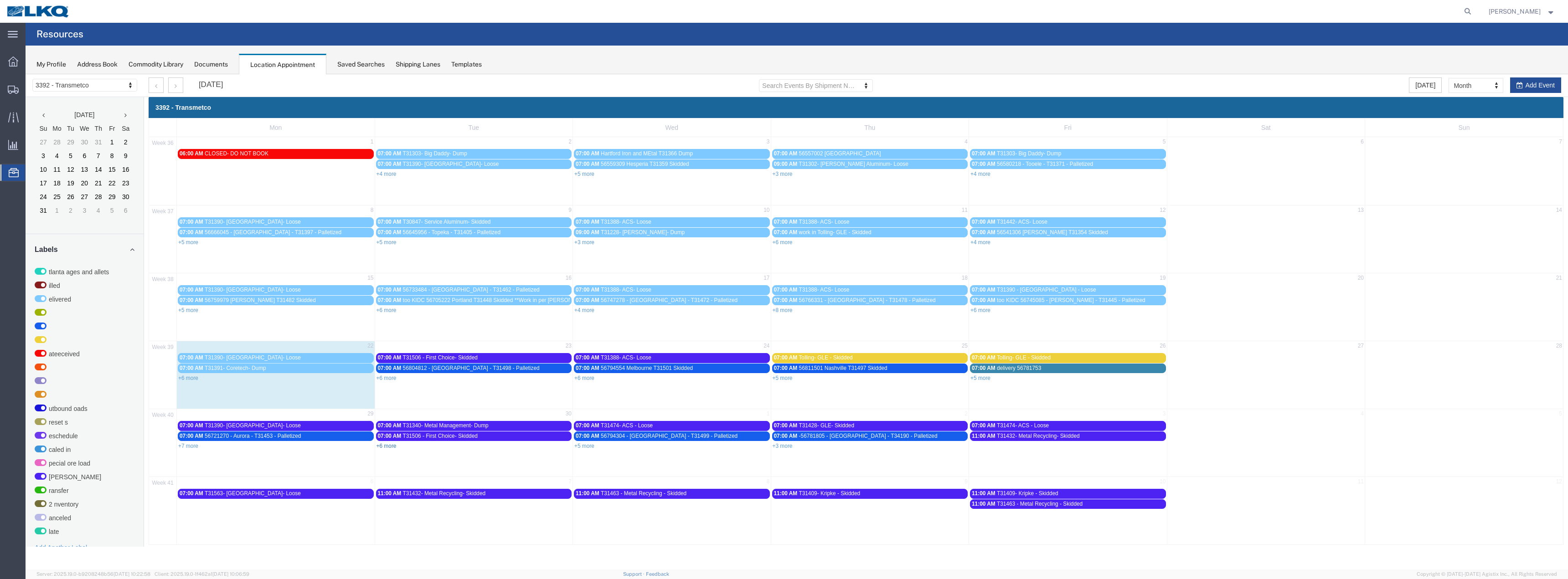
click at [387, 444] on link "+6 more" at bounding box center [387, 446] width 20 height 6
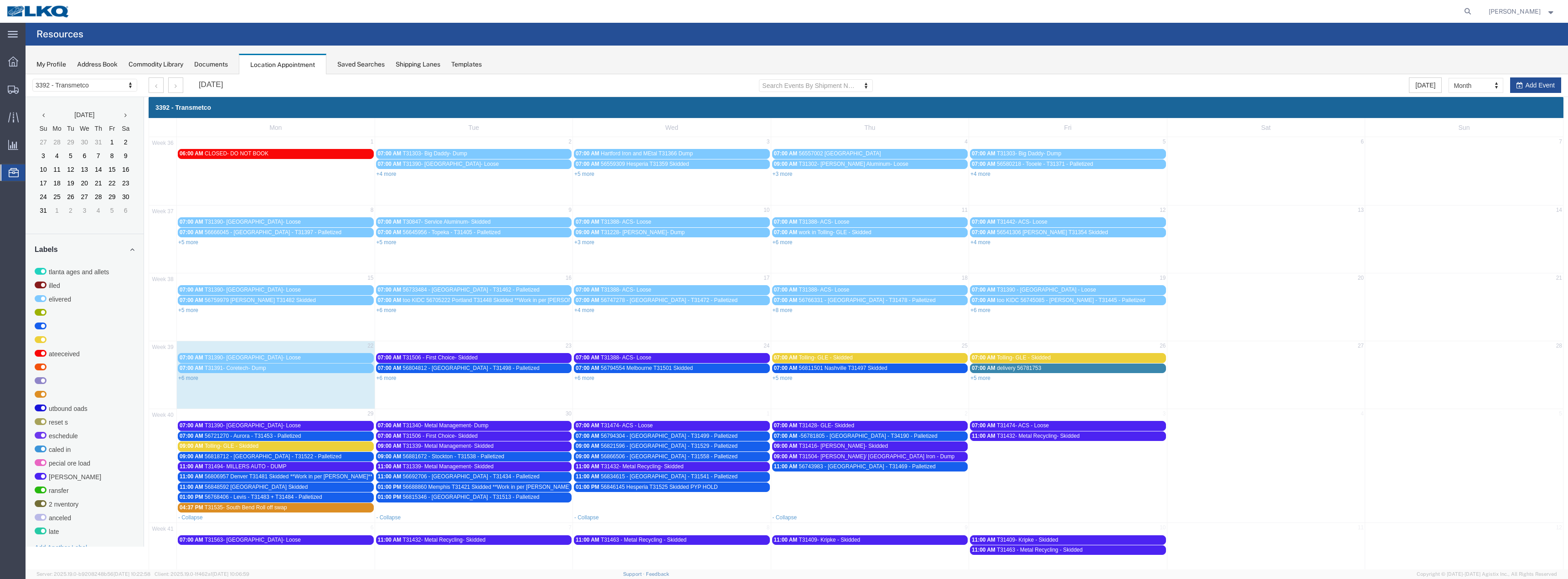
click at [653, 433] on span "56794304 - [GEOGRAPHIC_DATA] - T31499 - Palletized" at bounding box center [669, 436] width 137 height 6
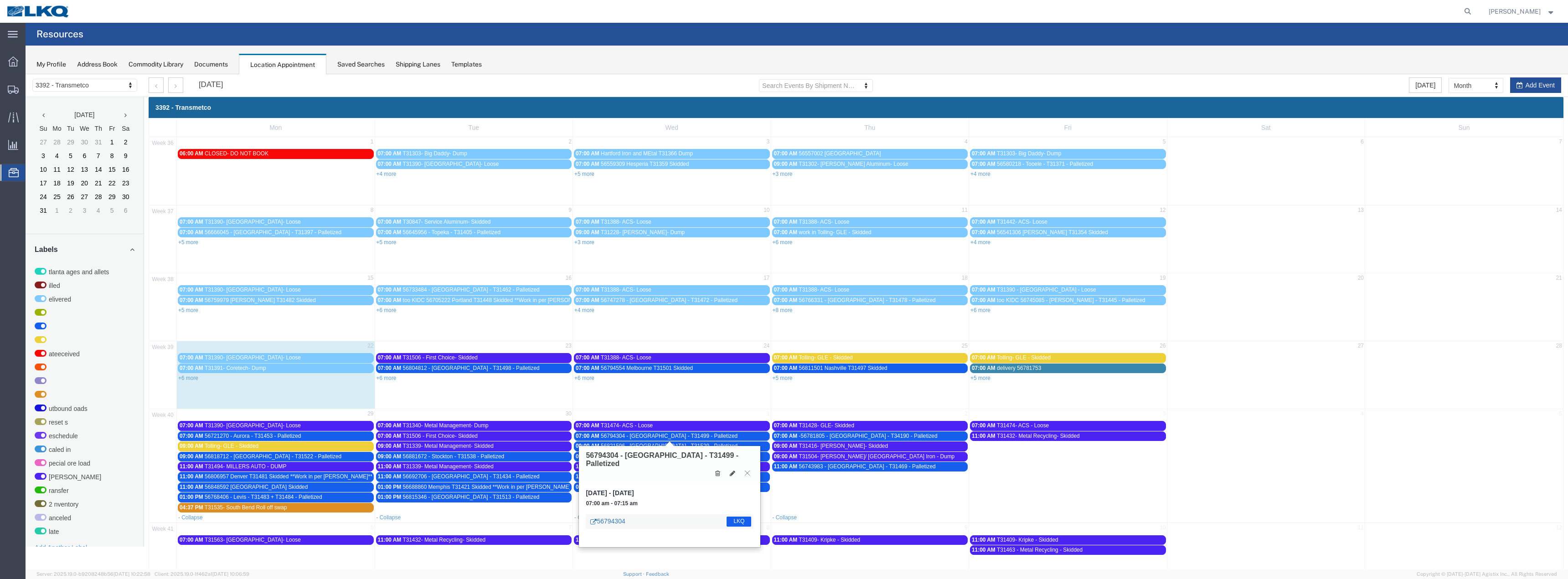
click at [618, 516] on link "56794304" at bounding box center [607, 521] width 35 height 9
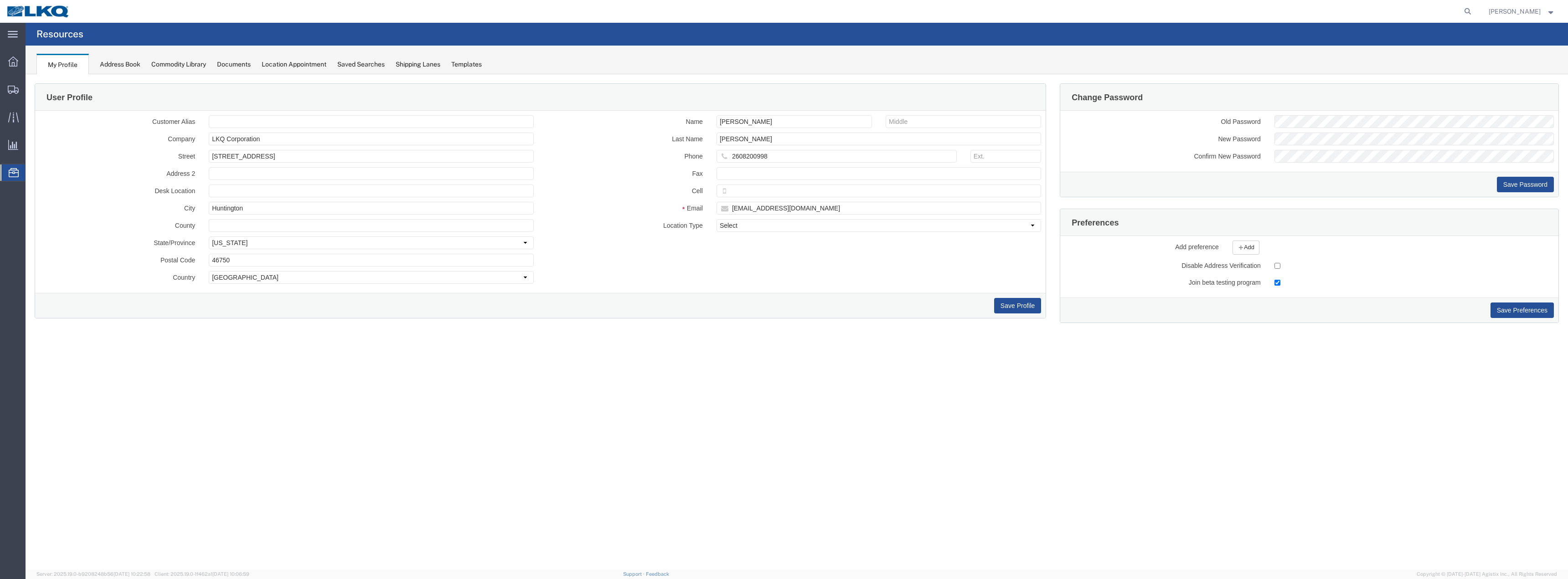
click at [0, 0] on span "Location Appointment" at bounding box center [0, 0] width 0 height 0
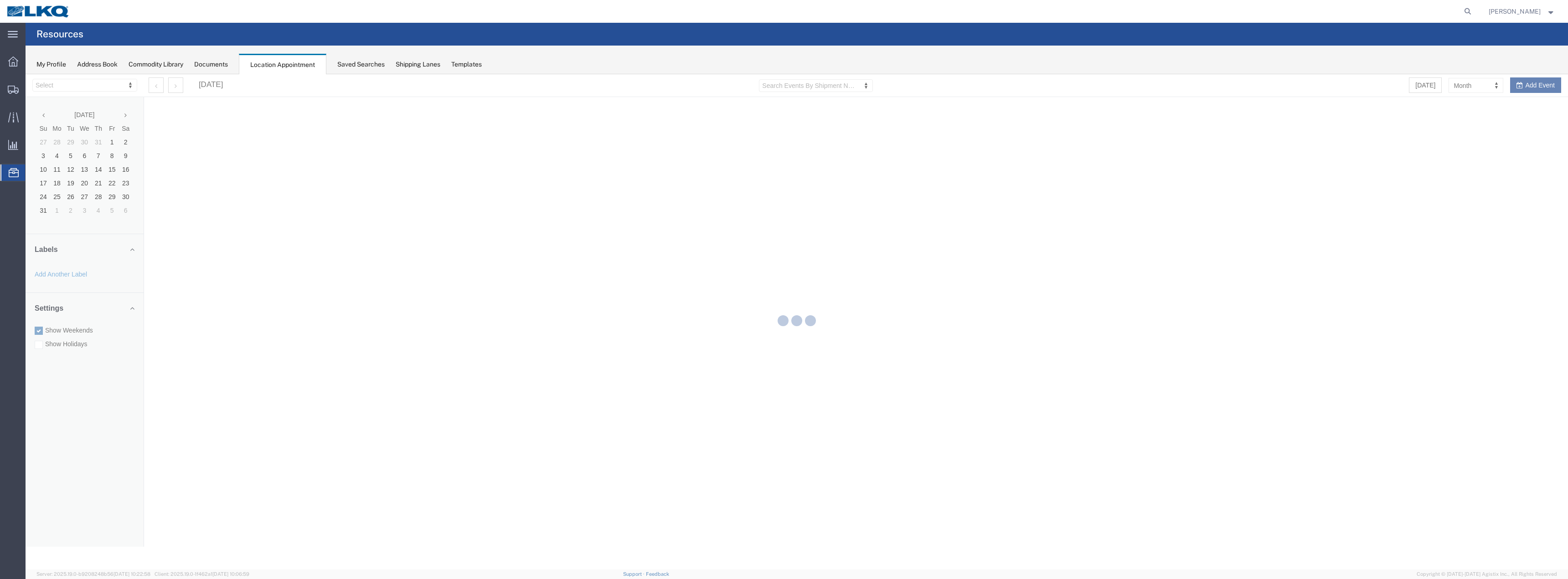
select select "28018"
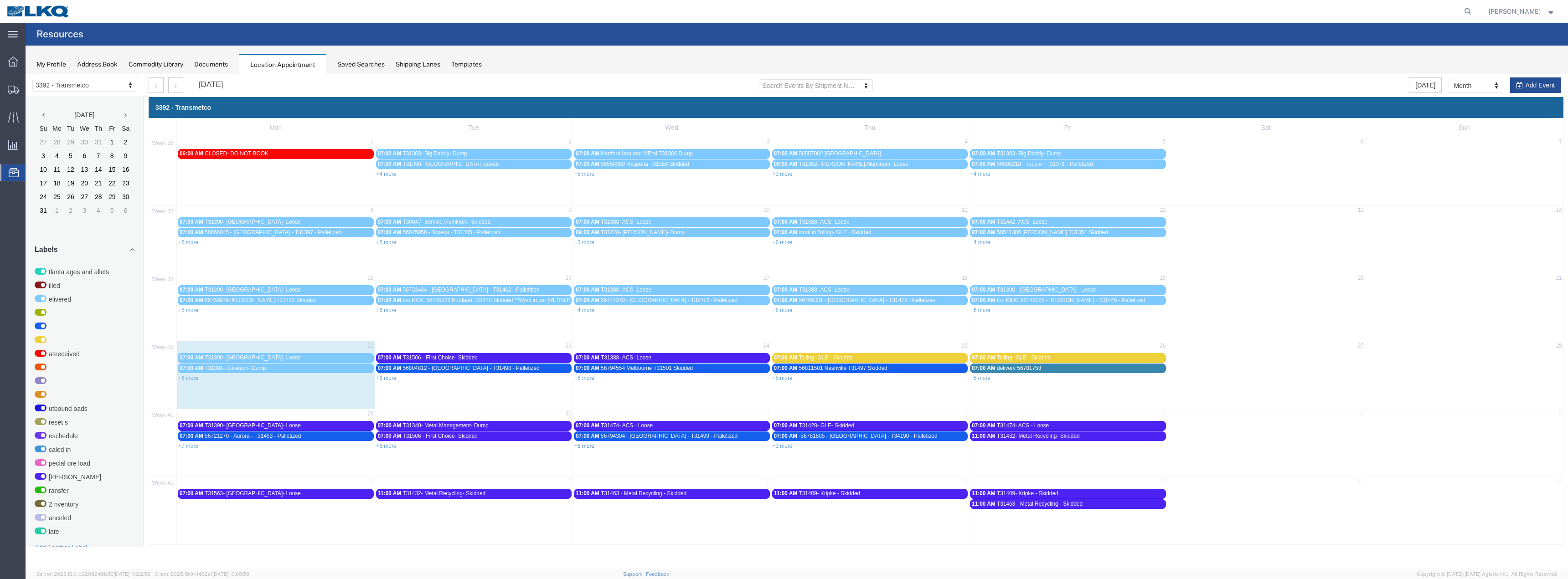
click at [583, 443] on link "+5 more" at bounding box center [584, 446] width 20 height 6
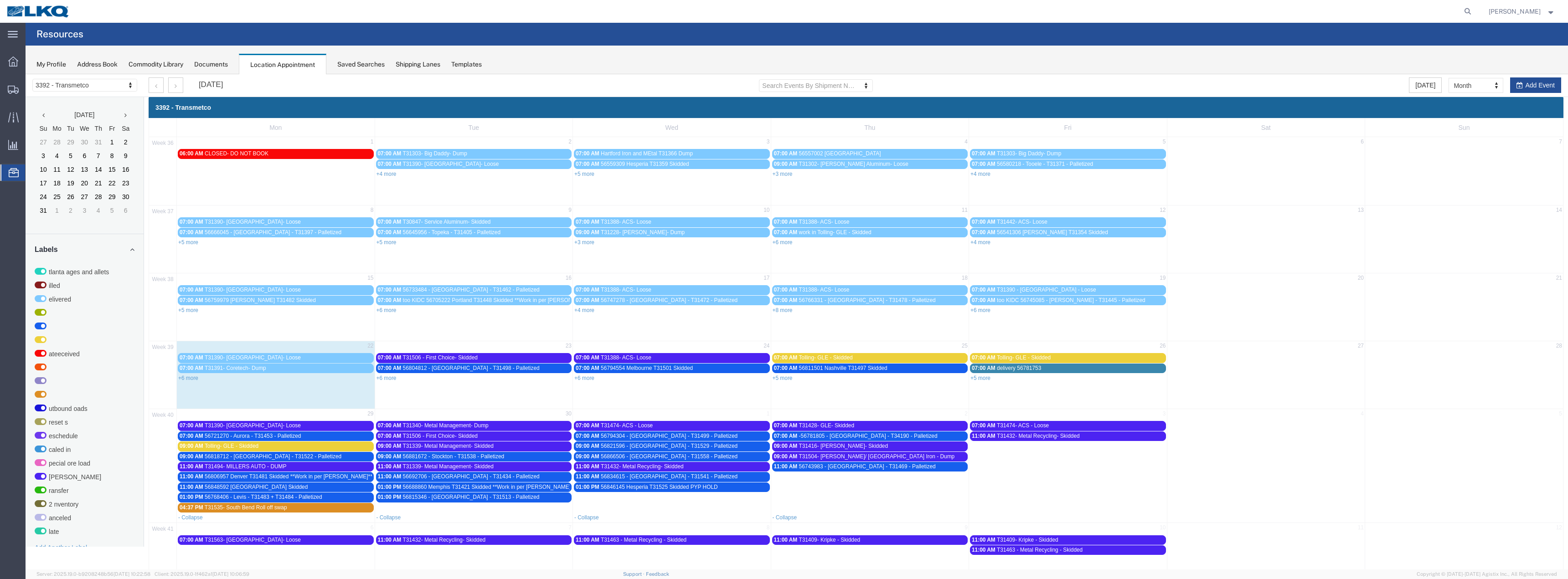
click at [806, 436] on span "-56781805 - [GEOGRAPHIC_DATA] - T34190 - Palletized" at bounding box center [868, 436] width 139 height 6
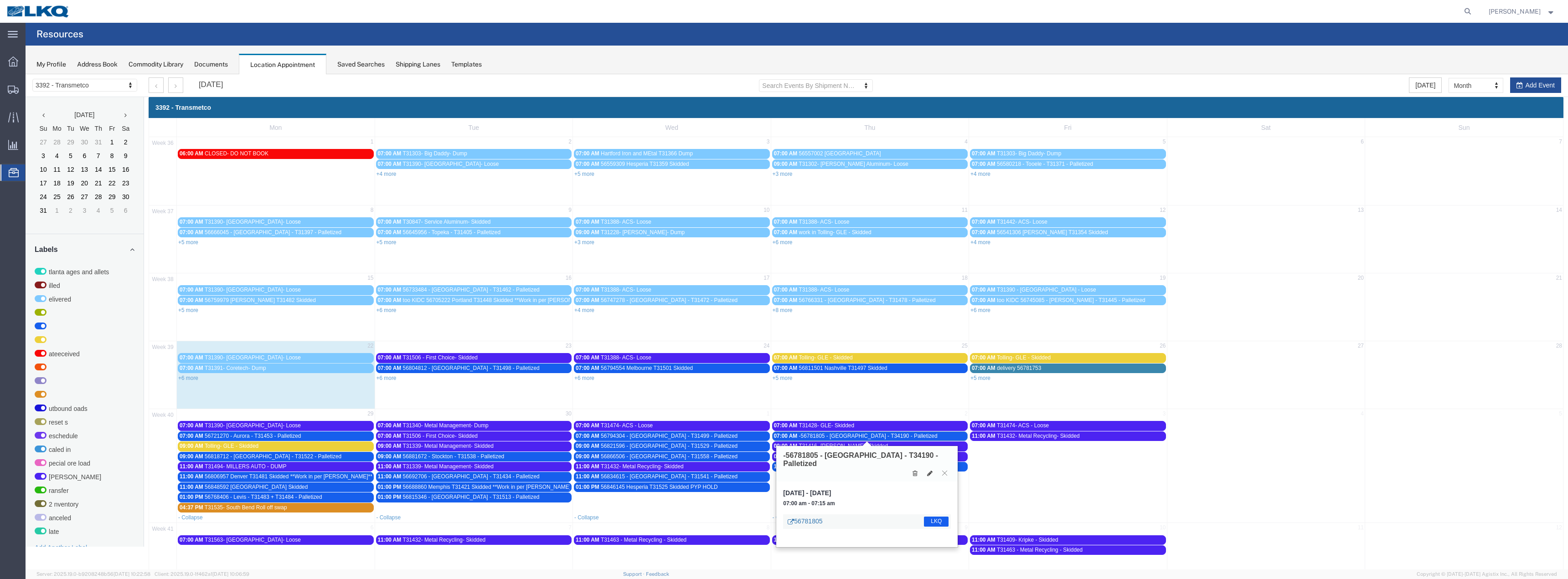
click at [808, 516] on link "56781805" at bounding box center [805, 521] width 35 height 9
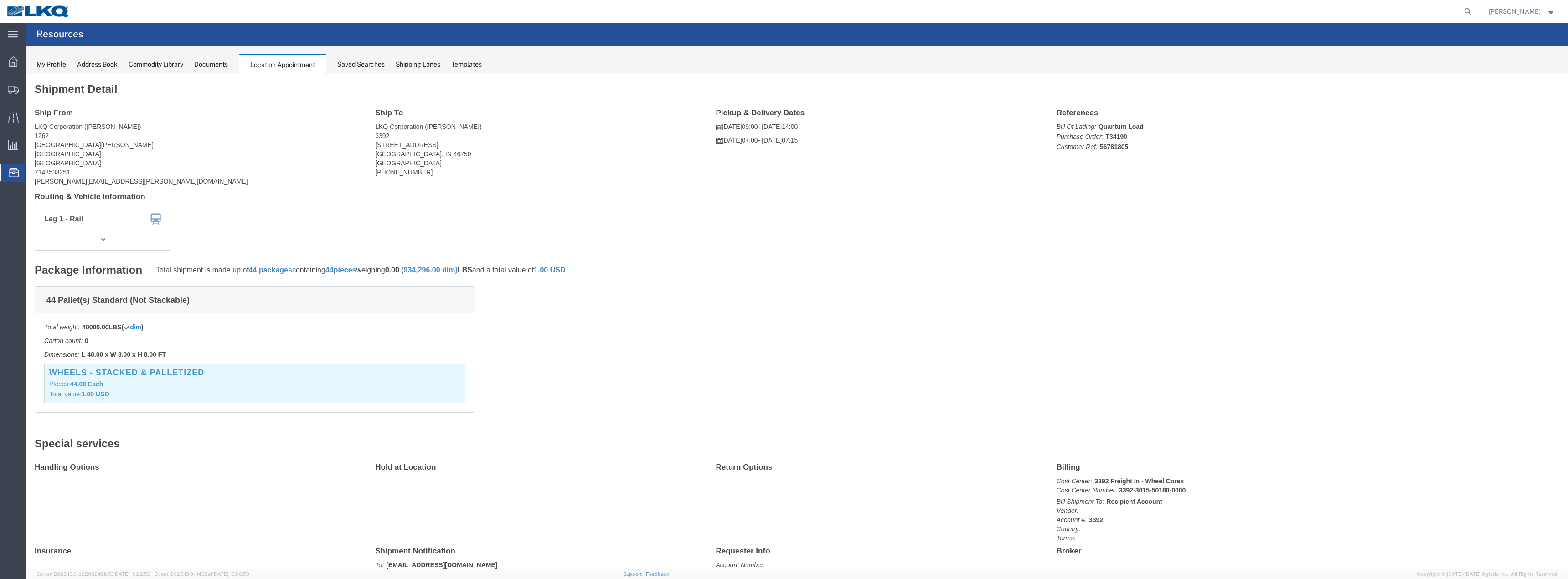
click at [0, 0] on span "Location Appointment" at bounding box center [0, 0] width 0 height 0
click at [11, 84] on div at bounding box center [13, 89] width 26 height 18
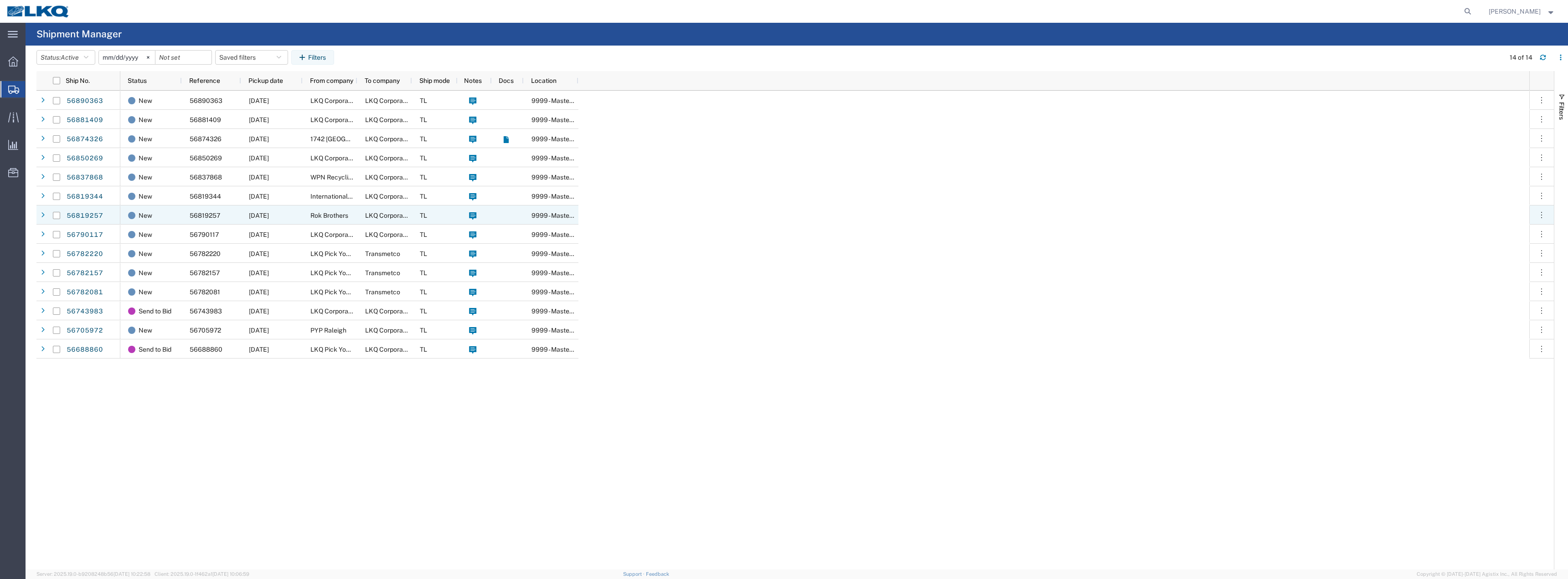
click at [333, 216] on span "Rok Brothers" at bounding box center [329, 216] width 38 height 8
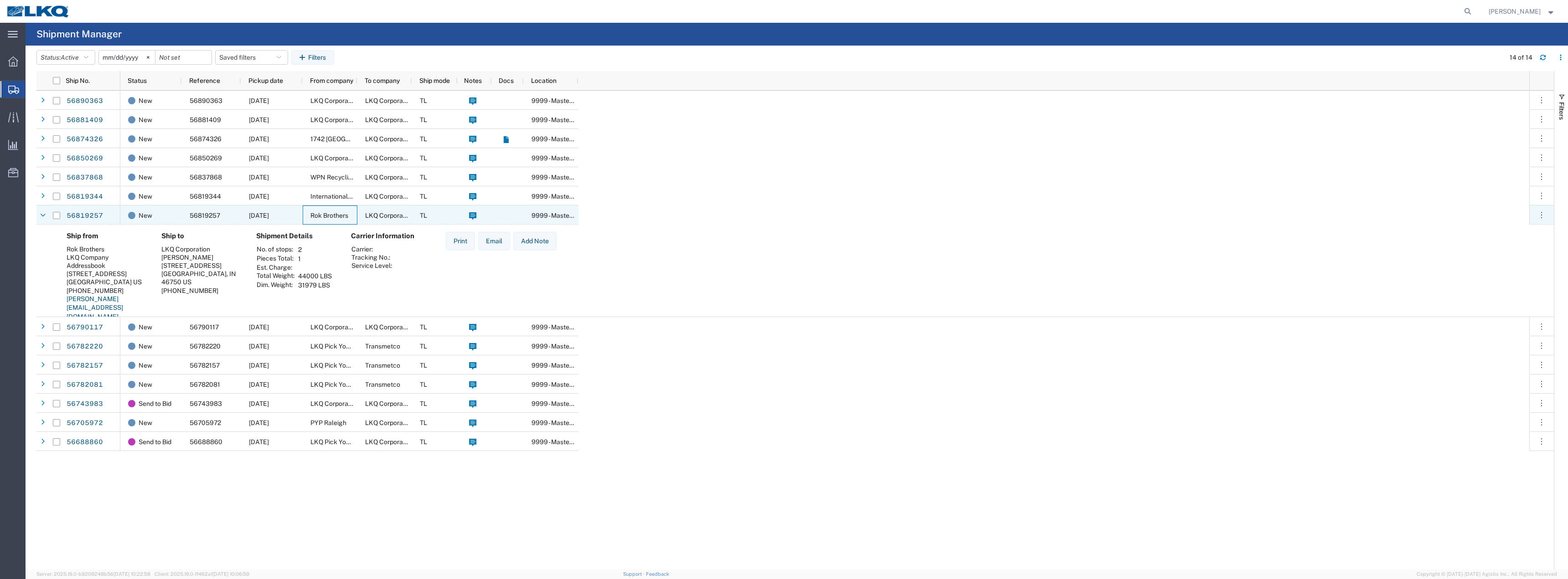
click at [333, 216] on span "Rok Brothers" at bounding box center [329, 216] width 38 height 8
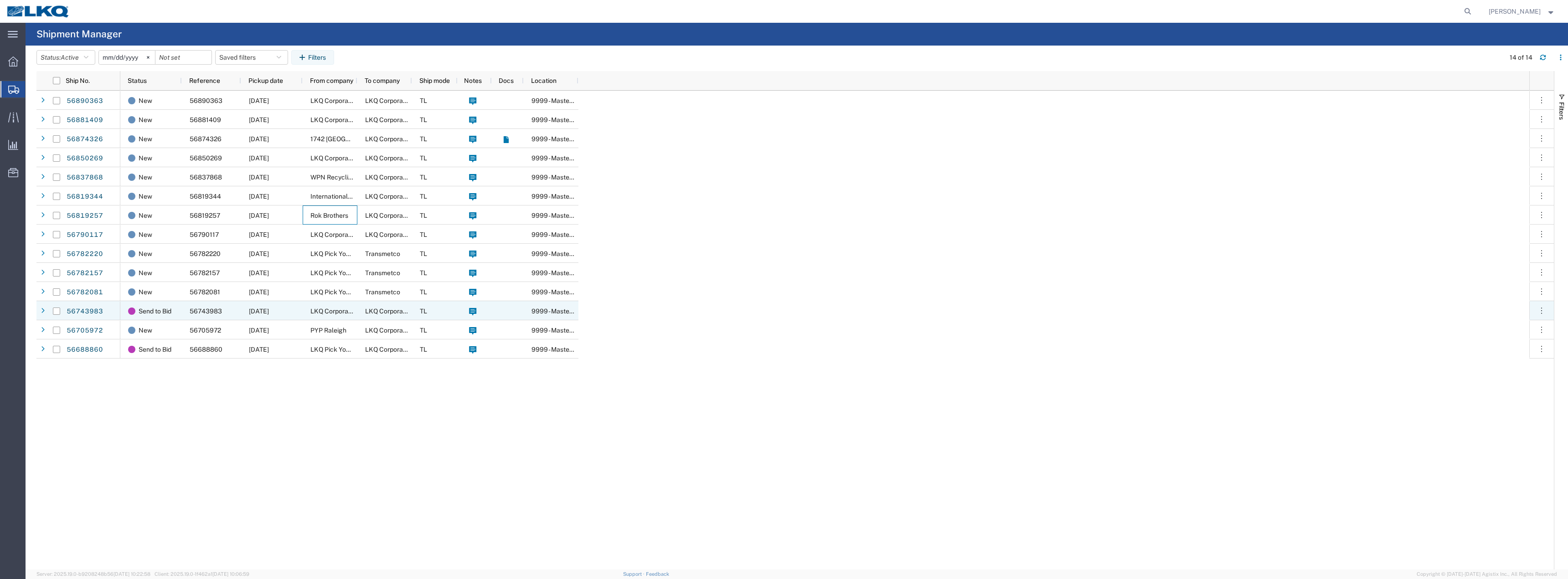
click at [338, 313] on span "LKQ Corporation" at bounding box center [335, 311] width 49 height 8
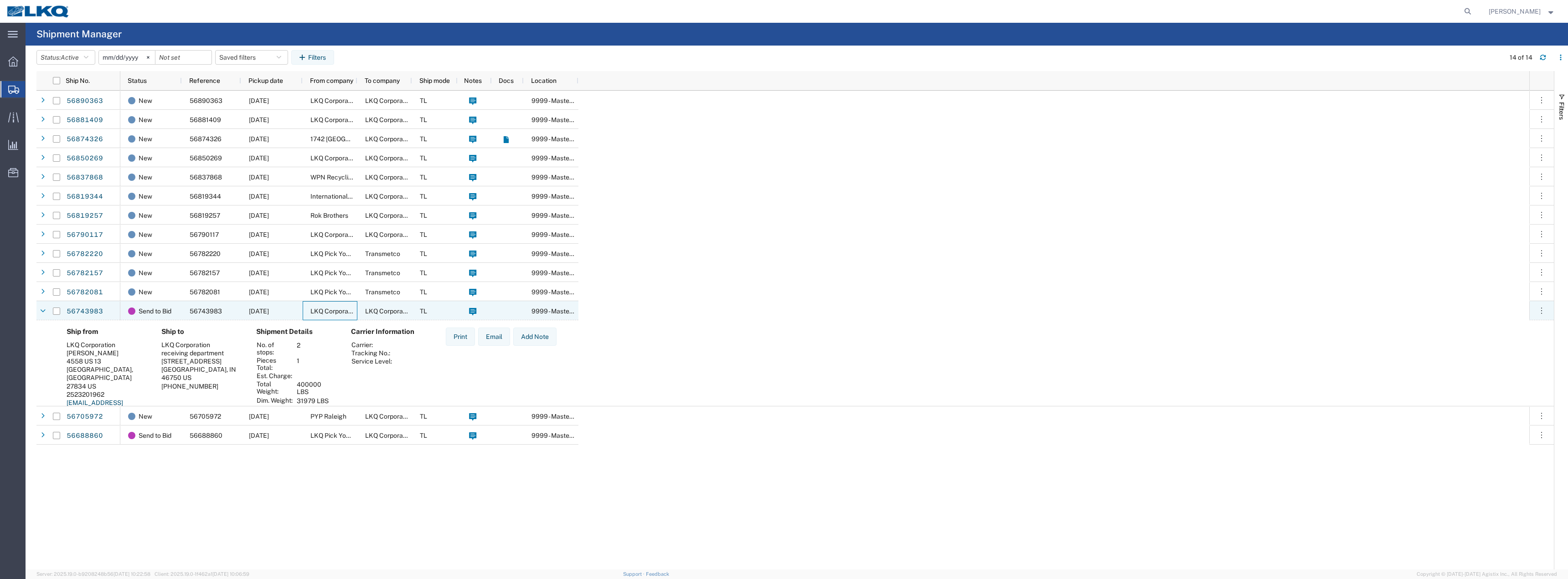
click at [338, 313] on span "LKQ Corporation" at bounding box center [335, 311] width 49 height 8
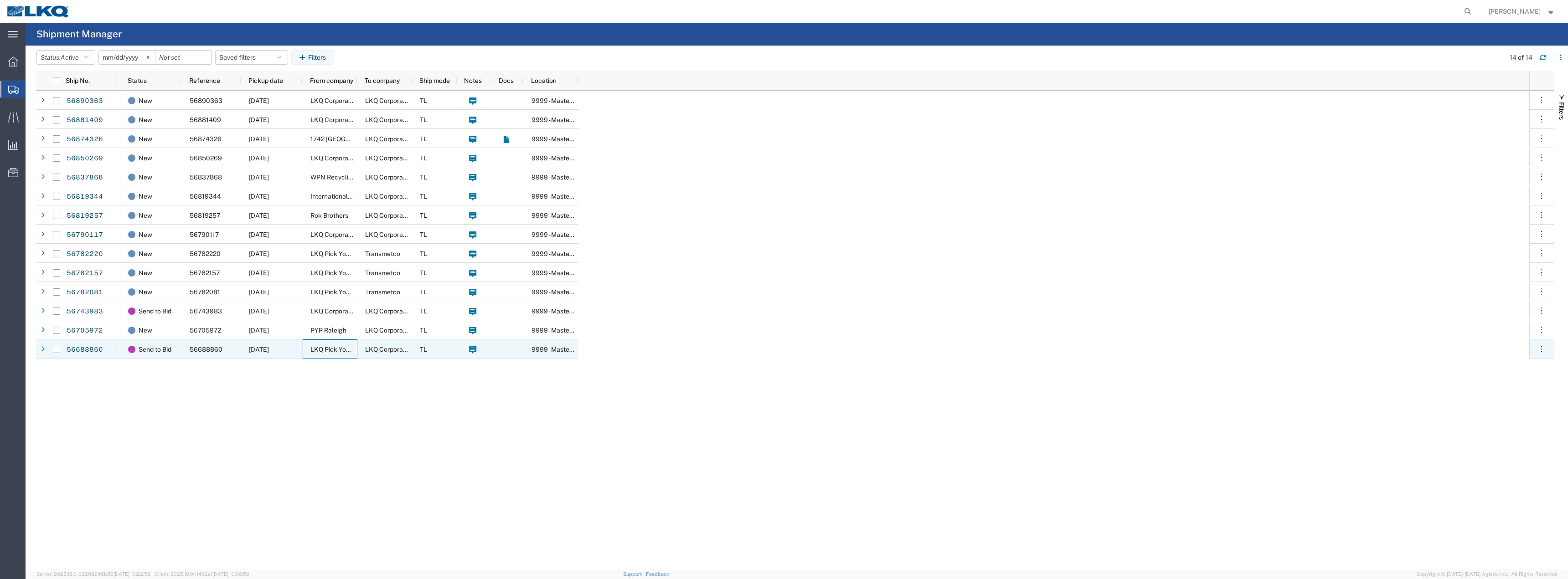
click at [333, 351] on span "LKQ Pick Your Part - [GEOGRAPHIC_DATA]" at bounding box center [372, 349] width 124 height 8
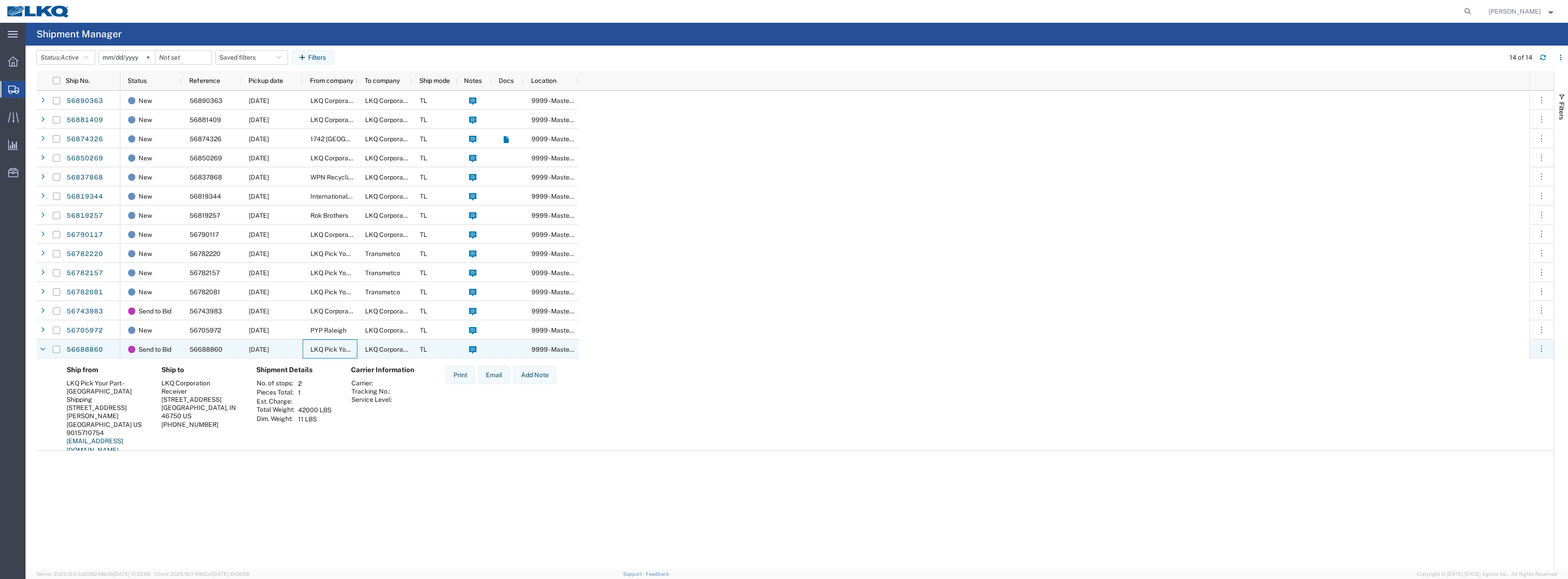
click at [333, 351] on span "LKQ Pick Your Part - [GEOGRAPHIC_DATA]" at bounding box center [372, 349] width 124 height 8
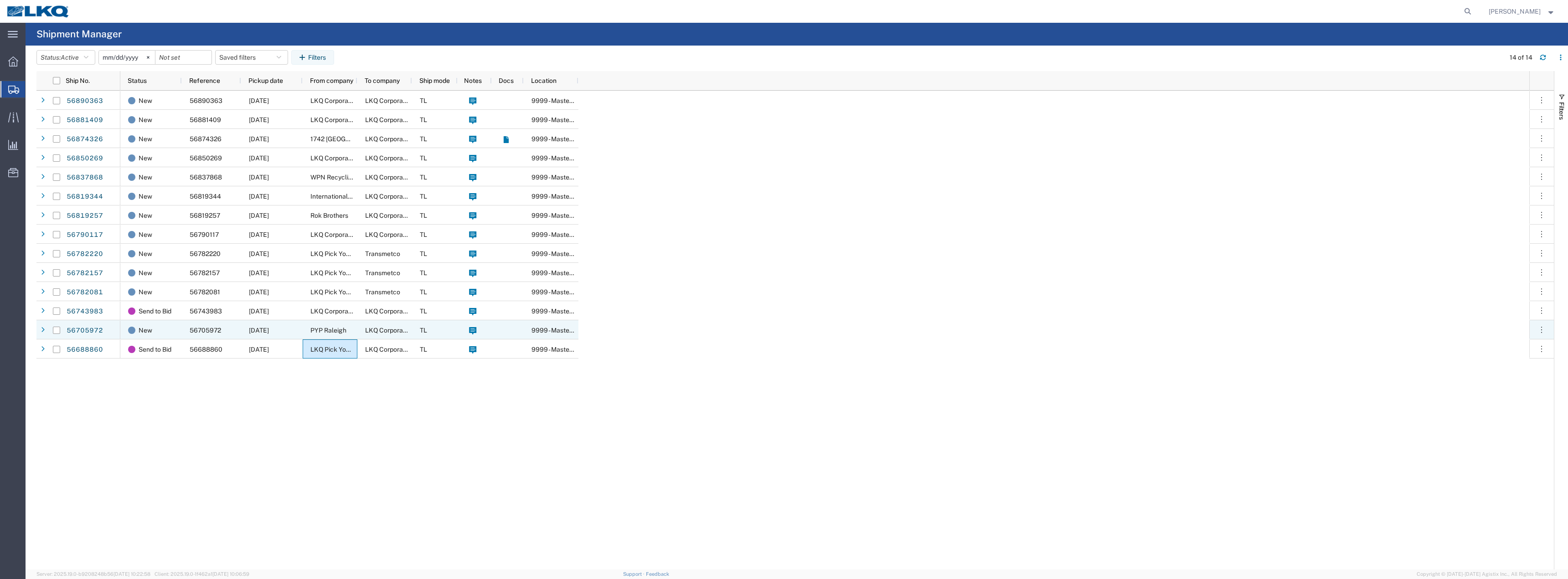
click at [336, 330] on span "PYP Raleigh" at bounding box center [328, 331] width 36 height 8
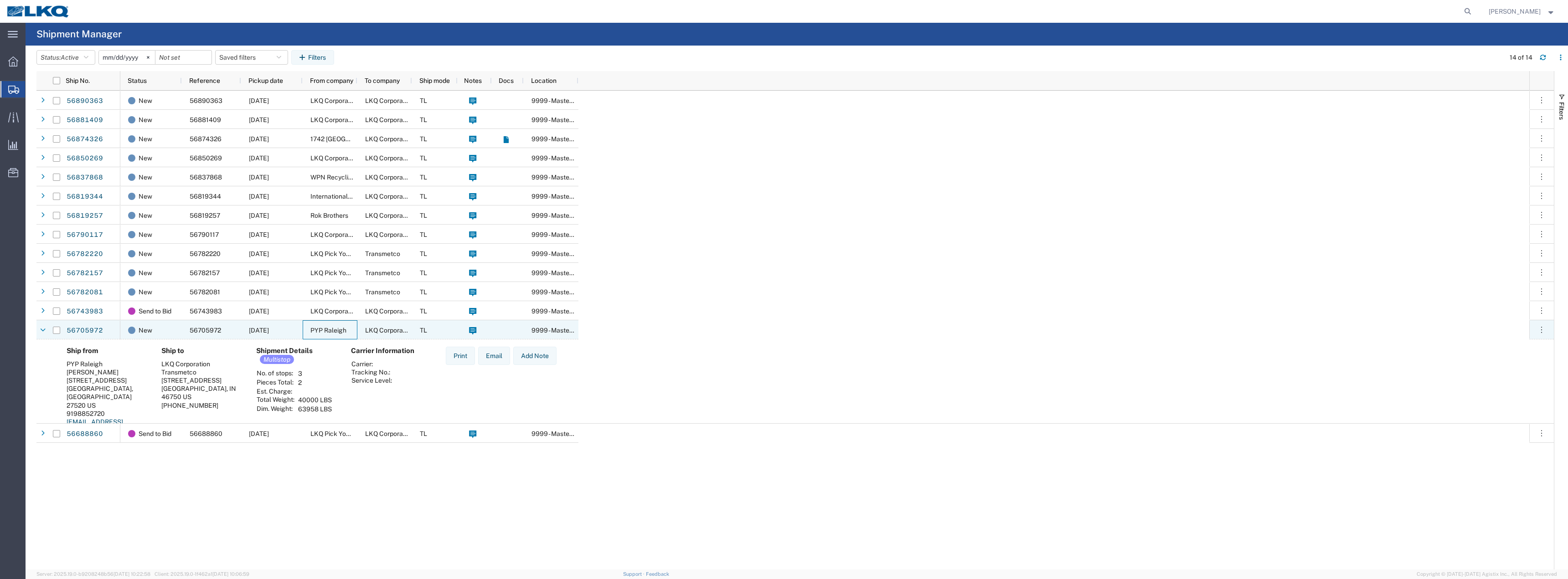
click at [336, 330] on span "PYP Raleigh" at bounding box center [328, 331] width 36 height 8
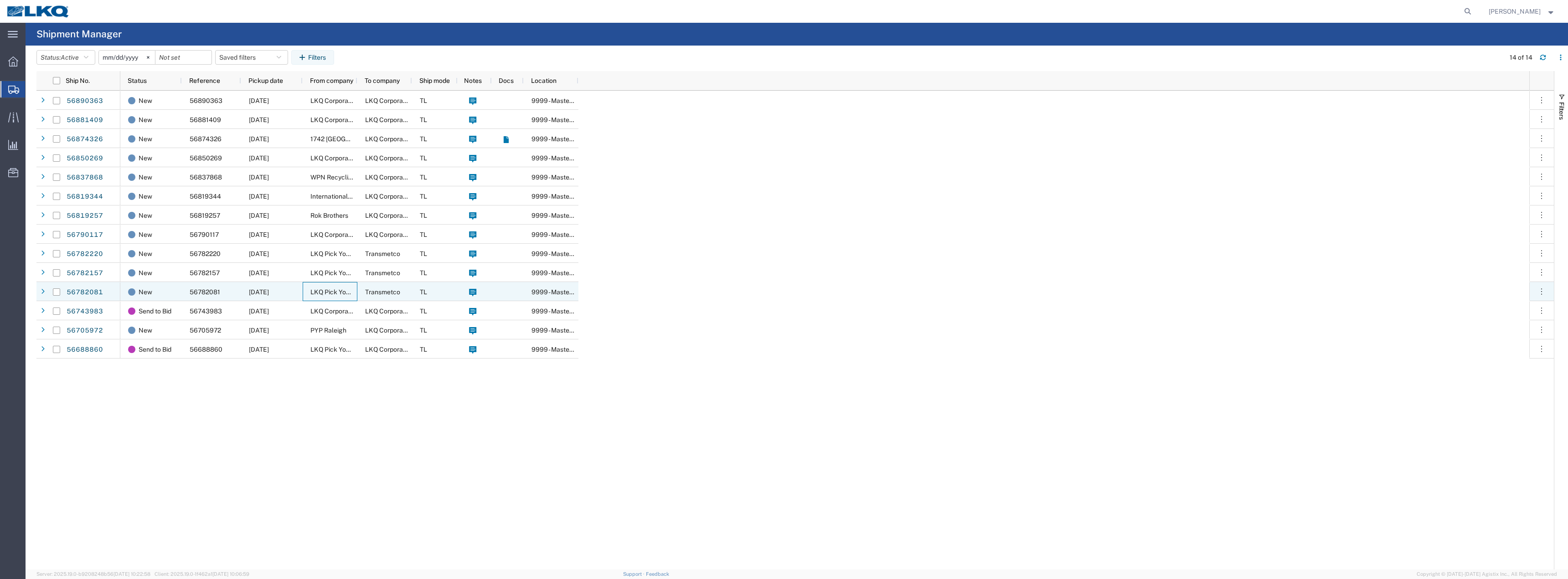
click at [331, 292] on span "LKQ Pick Your Part - [GEOGRAPHIC_DATA]" at bounding box center [372, 292] width 124 height 8
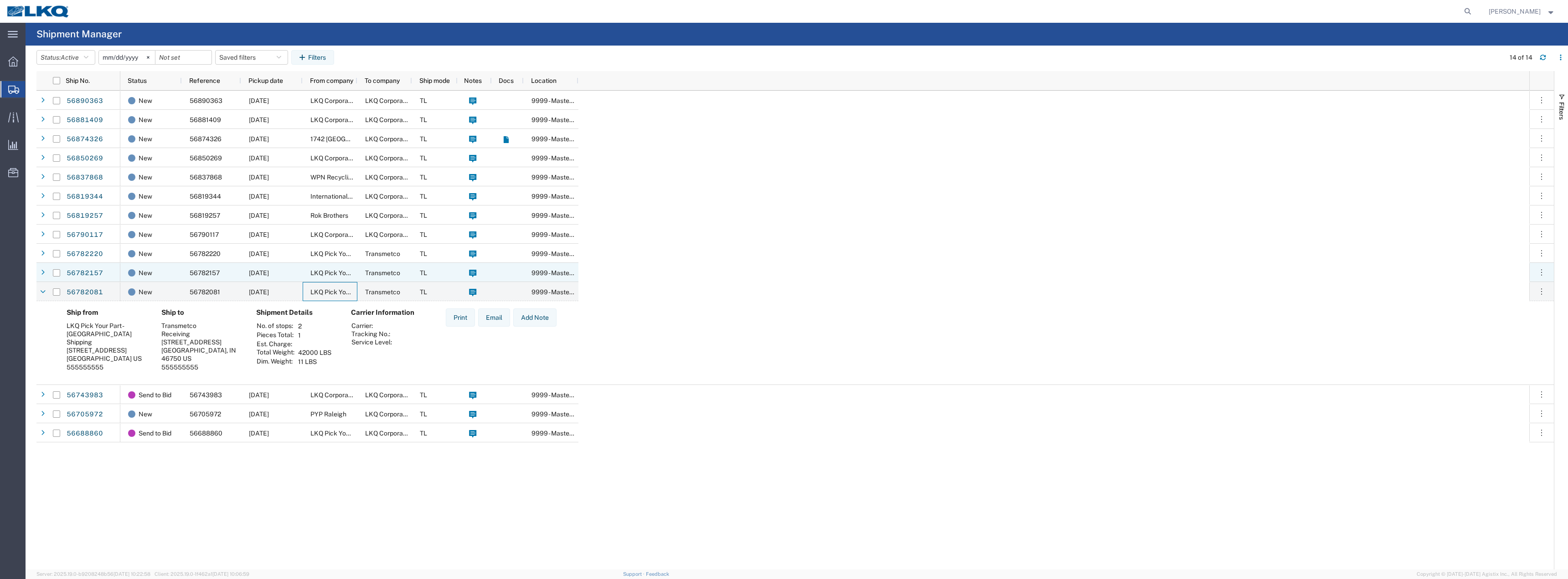
click at [326, 274] on span "LKQ Pick Your Part - [GEOGRAPHIC_DATA]" at bounding box center [372, 273] width 124 height 8
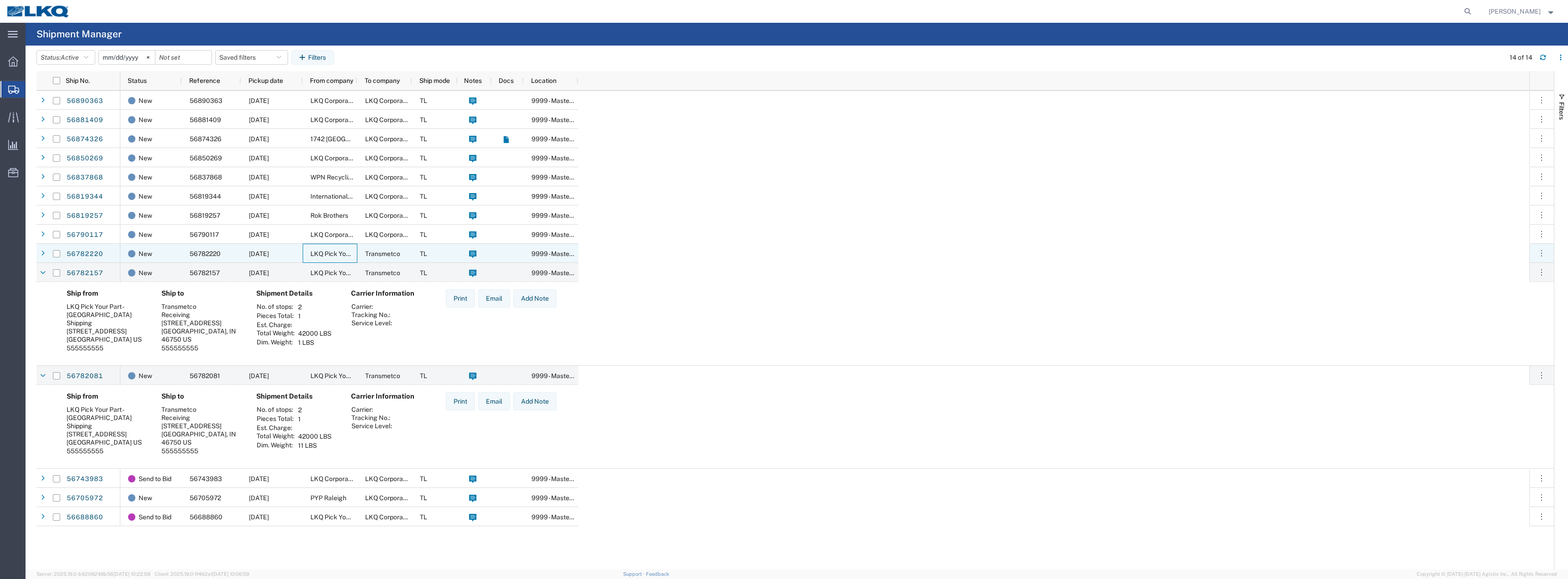
click at [322, 253] on span "LKQ Pick Your Part - [PERSON_NAME]" at bounding box center [365, 254] width 110 height 8
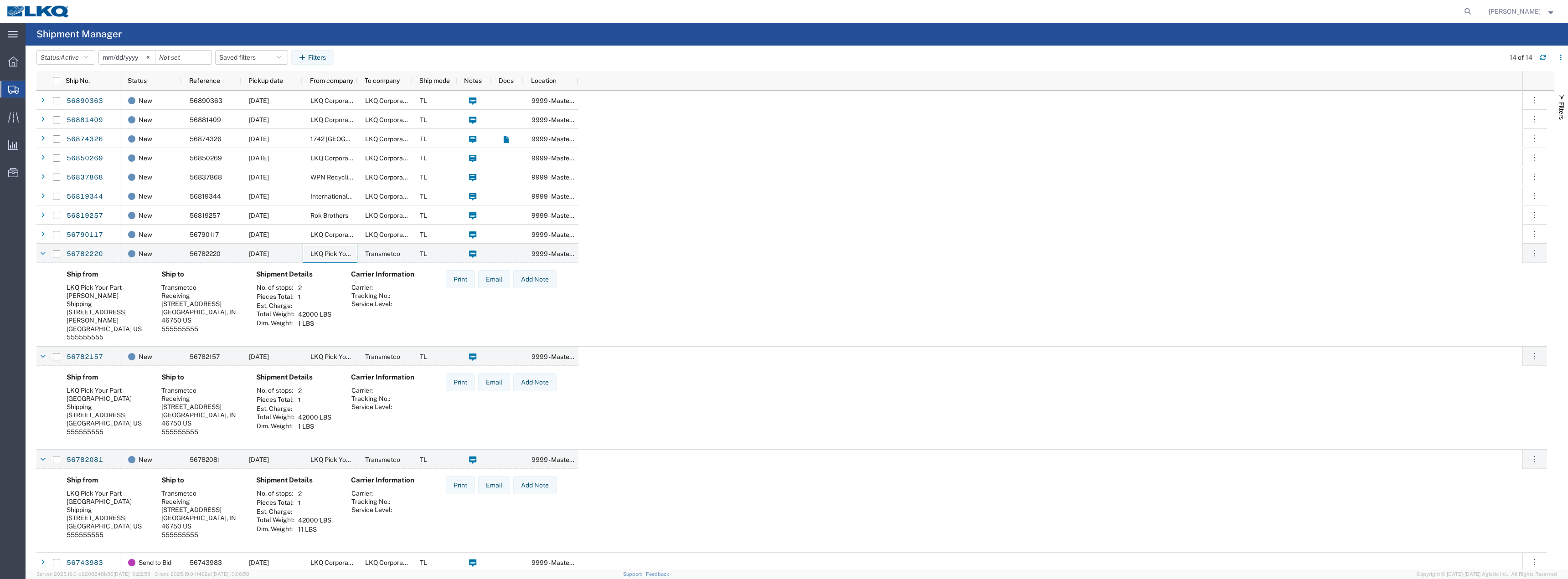
scroll to position [41, 0]
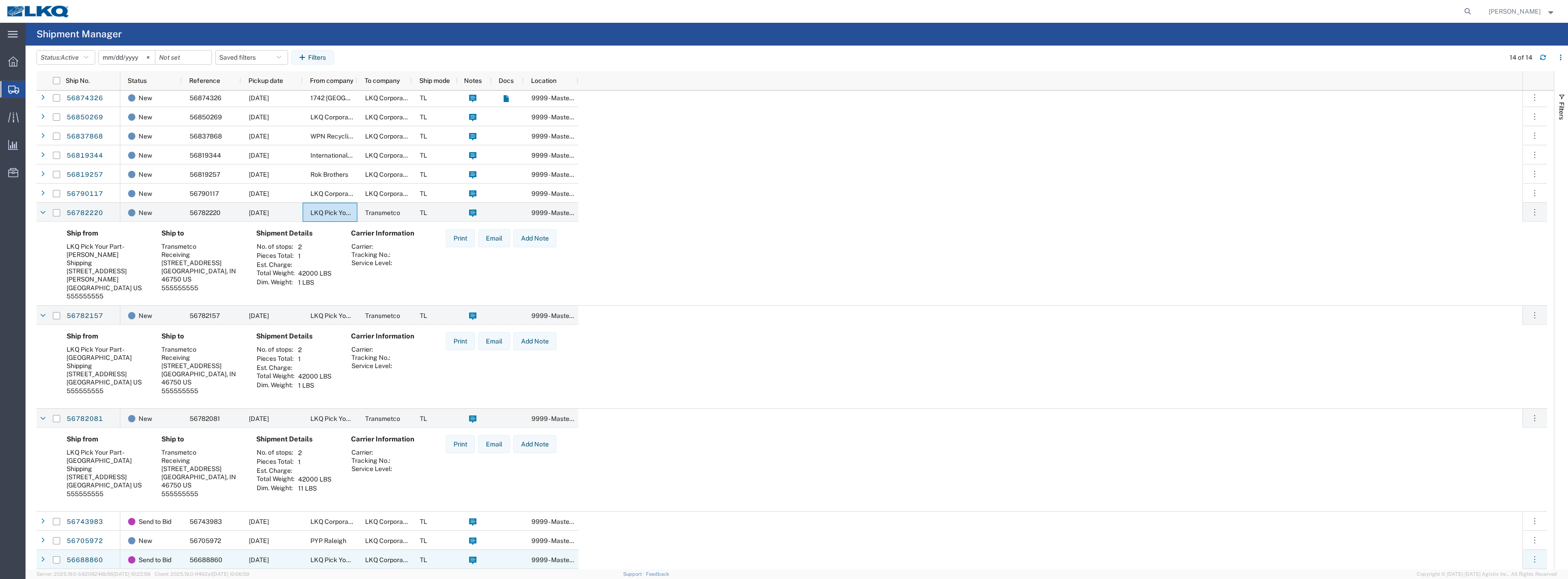
click at [322, 555] on div "LKQ Pick Your Part - [GEOGRAPHIC_DATA]" at bounding box center [330, 559] width 55 height 19
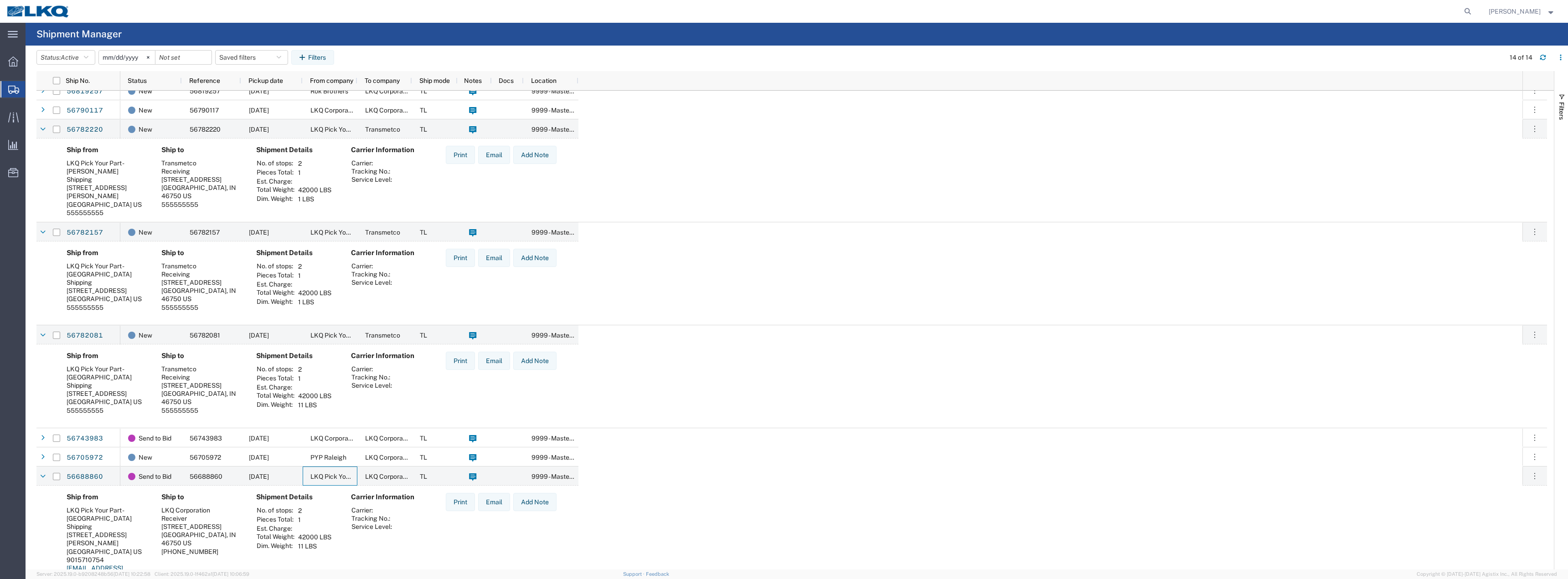
scroll to position [133, 0]
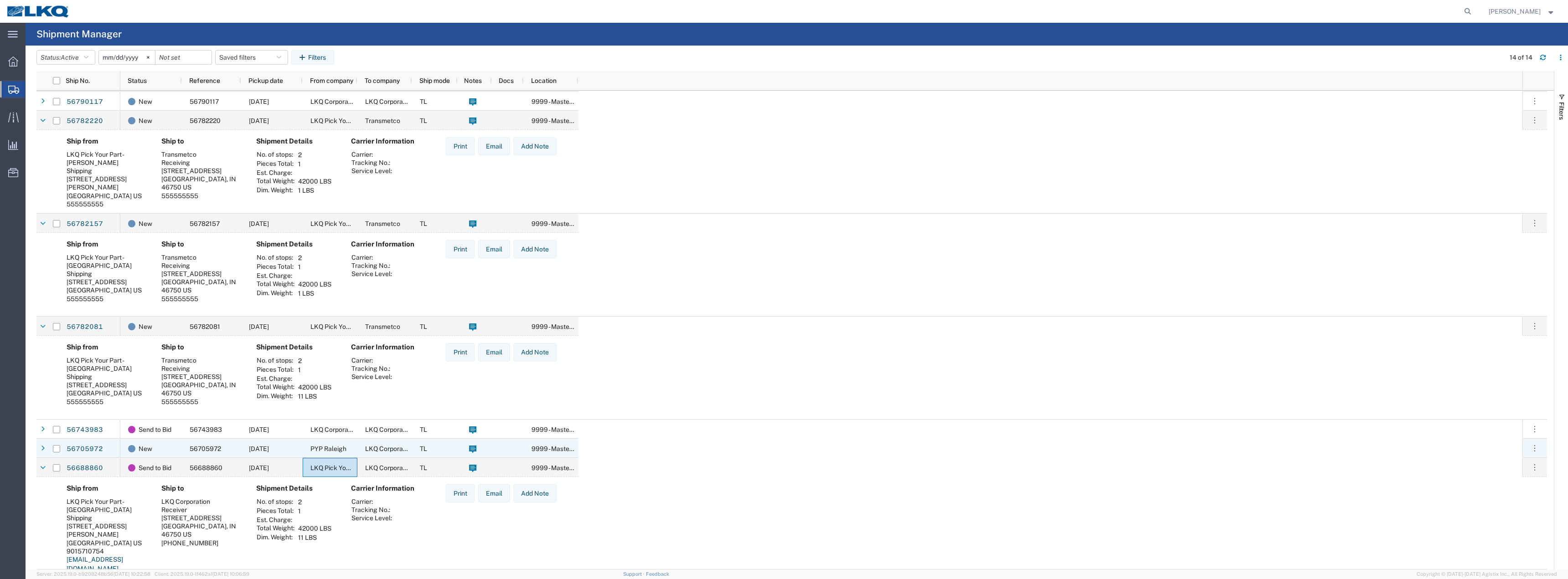
click at [358, 447] on div "LKQ Corporation" at bounding box center [384, 448] width 55 height 19
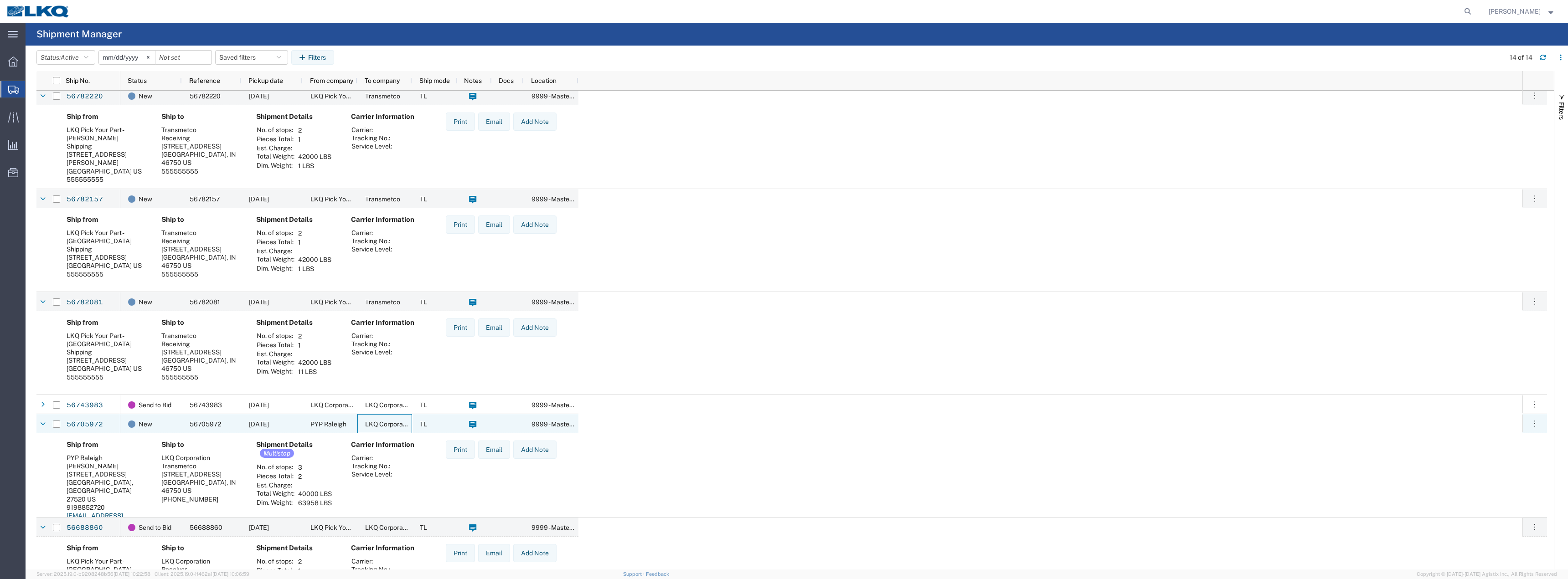
scroll to position [217, 0]
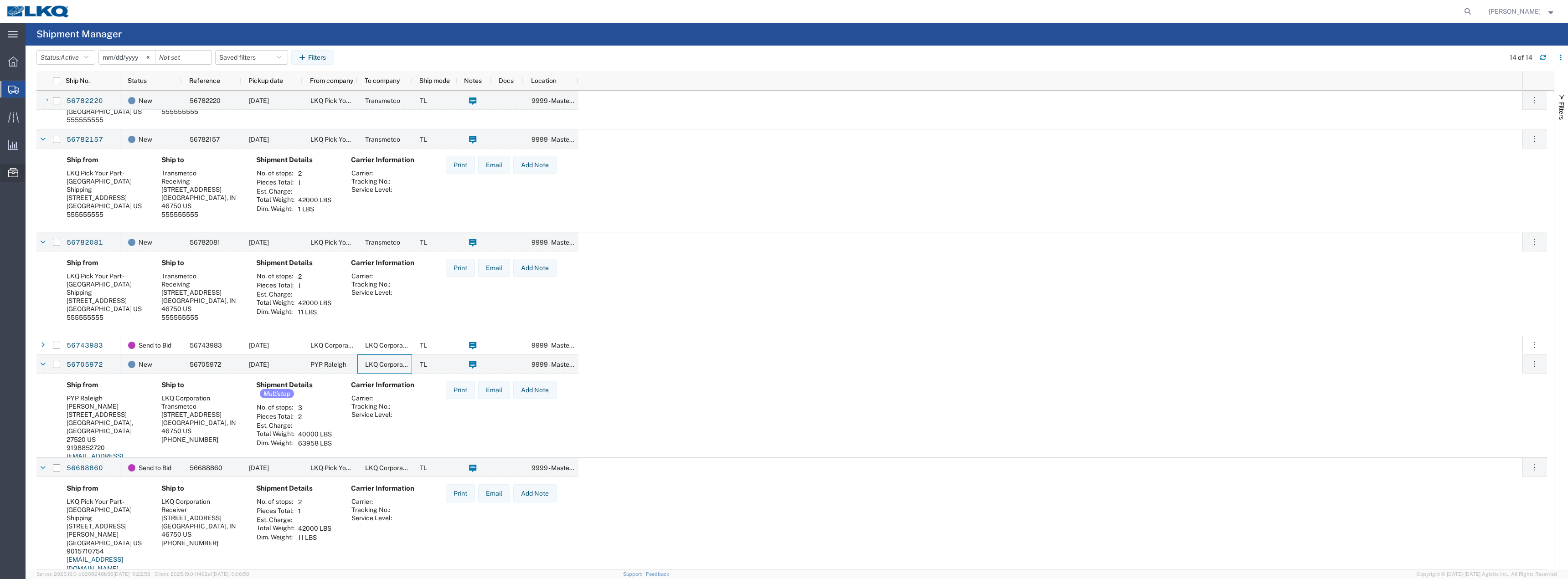
click at [0, 0] on span "Location Appointment" at bounding box center [0, 0] width 0 height 0
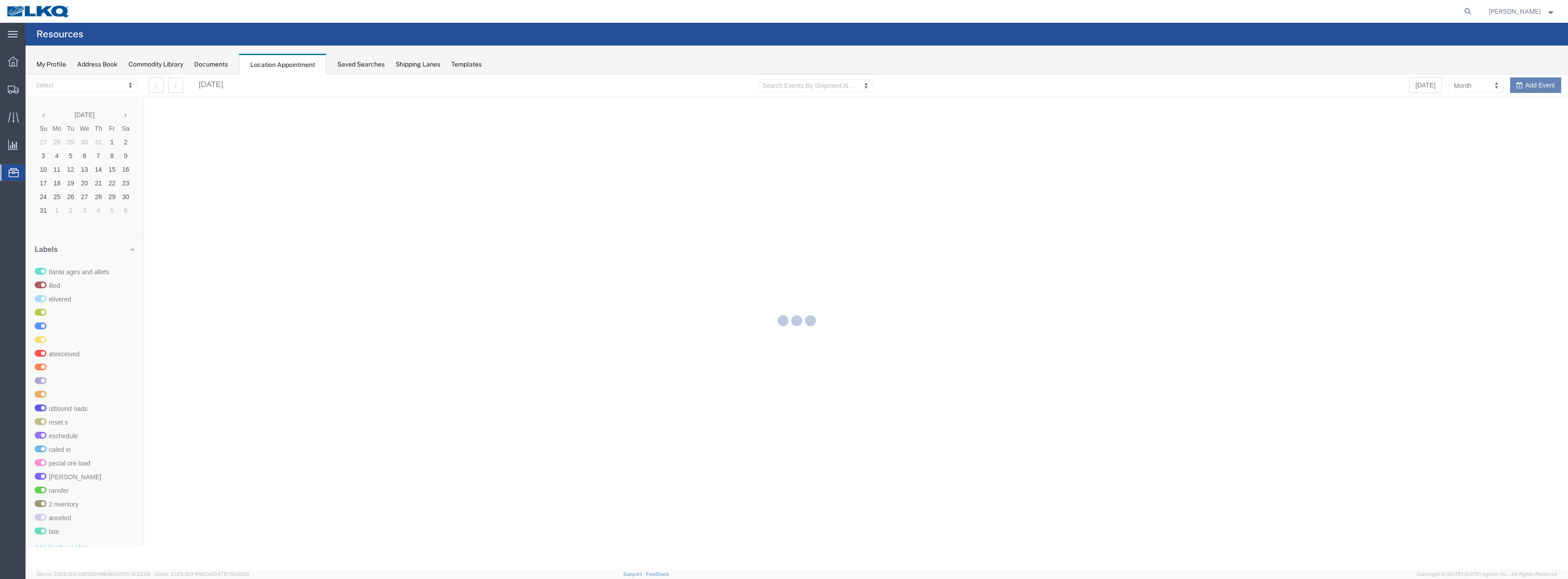
select select "28018"
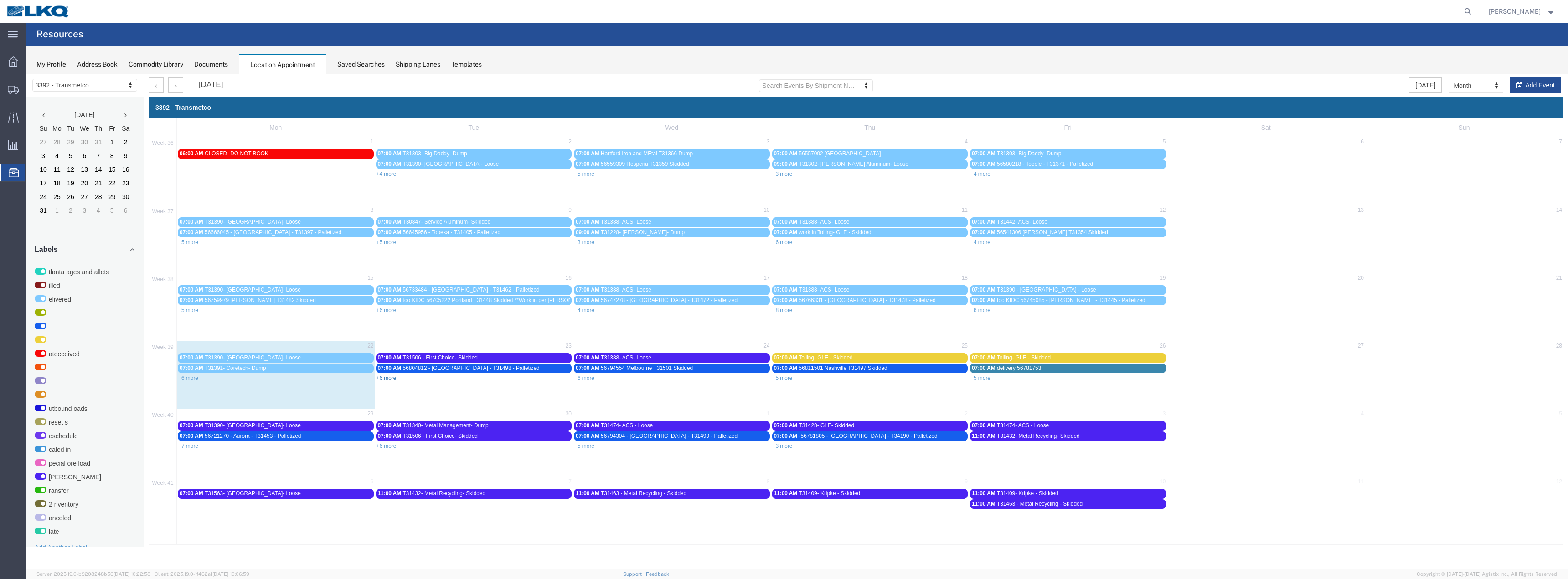
click at [393, 376] on link "+6 more" at bounding box center [387, 378] width 20 height 6
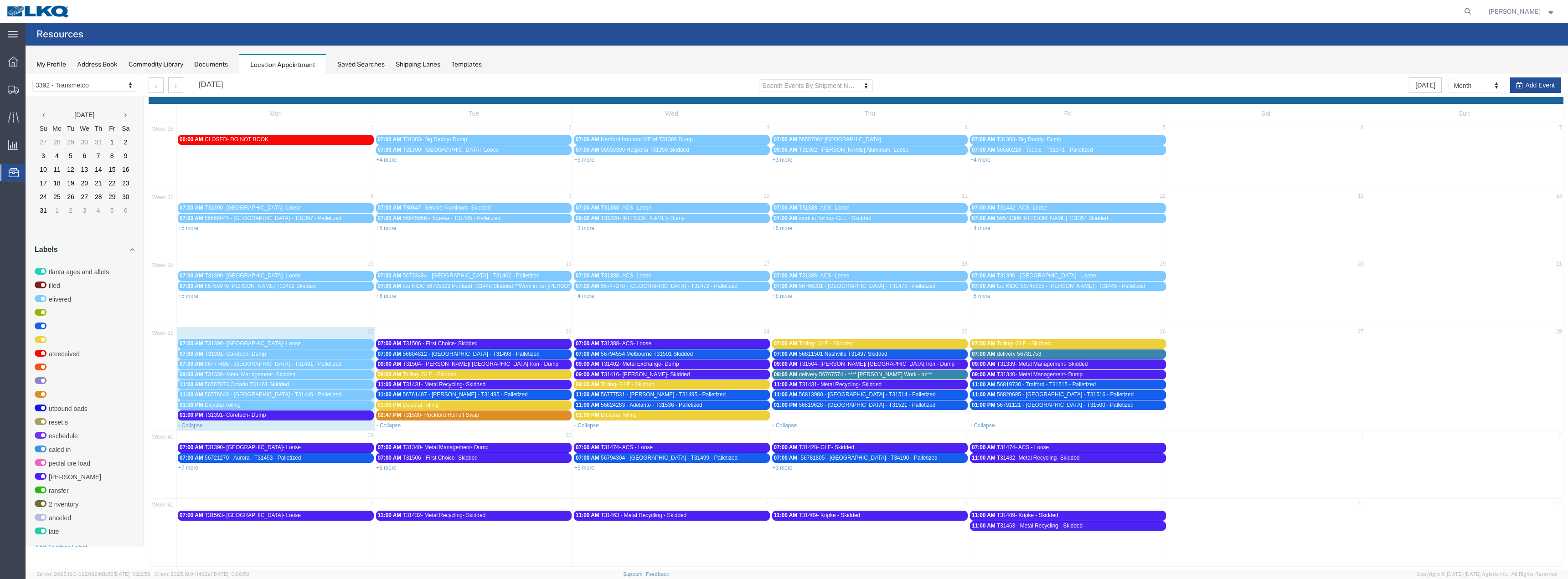
scroll to position [21, 0]
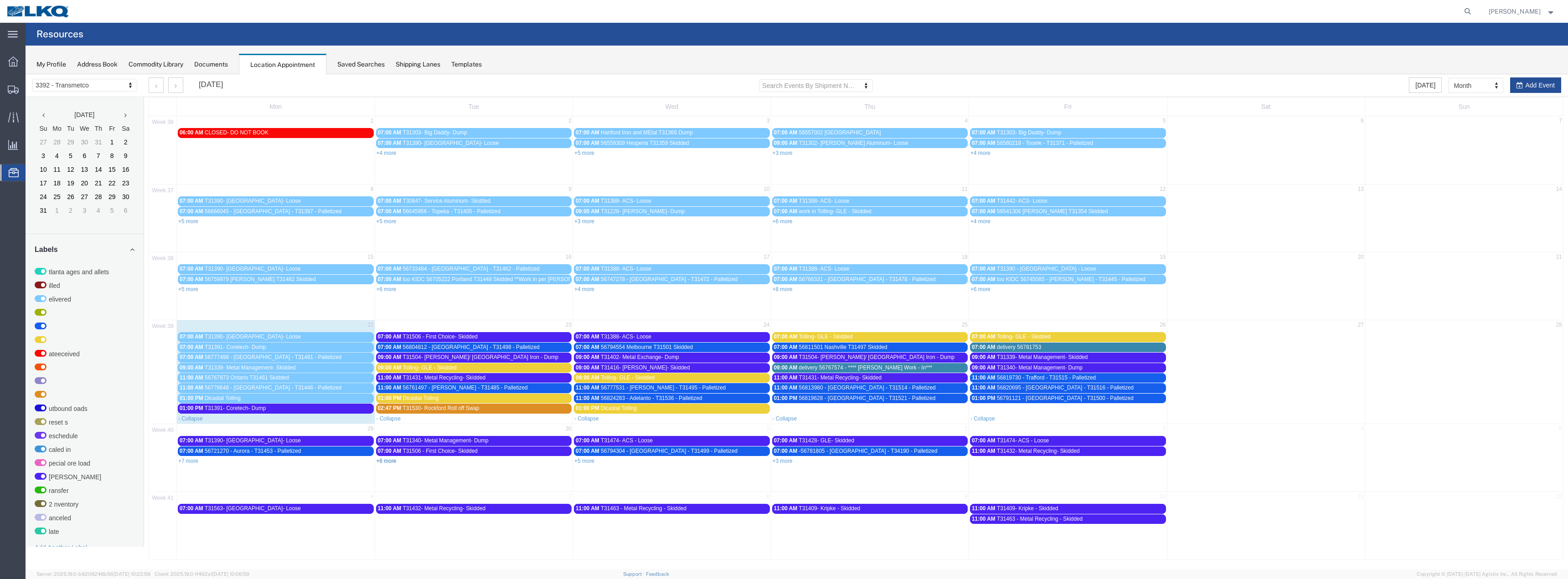
click at [389, 462] on link "+6 more" at bounding box center [387, 461] width 20 height 6
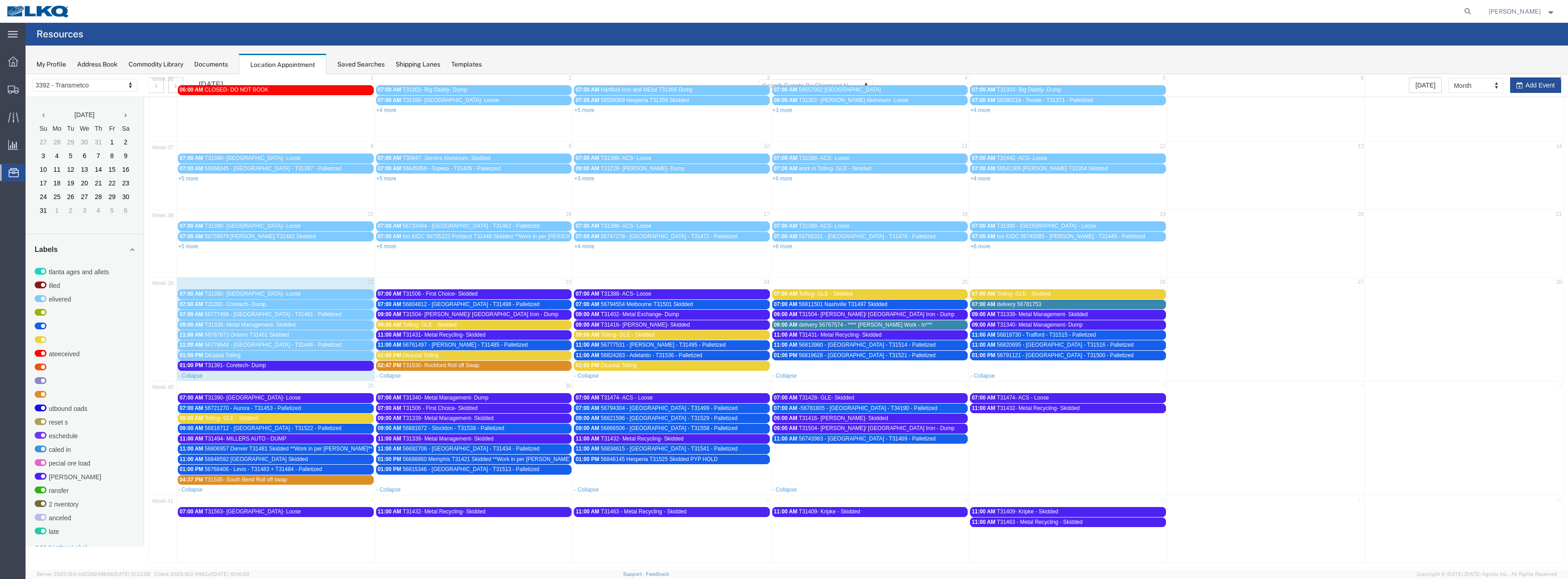
scroll to position [67, 0]
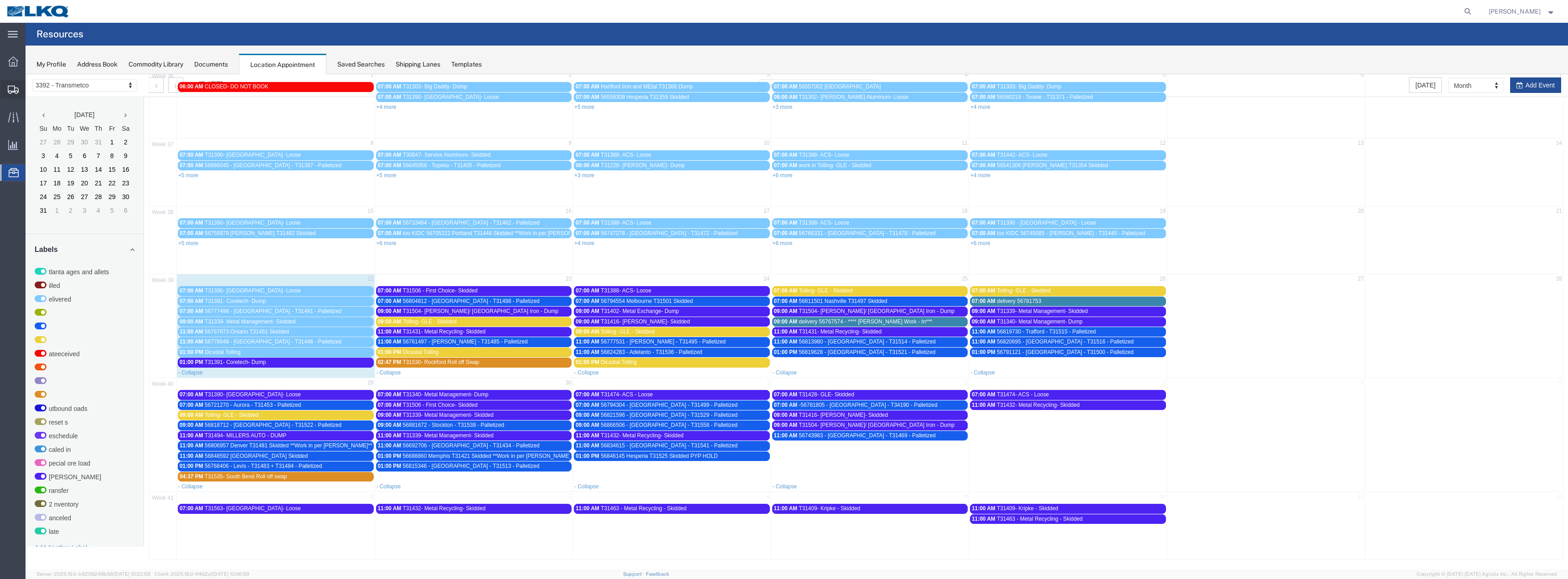
click at [31, 87] on span "Shipments" at bounding box center [28, 89] width 6 height 18
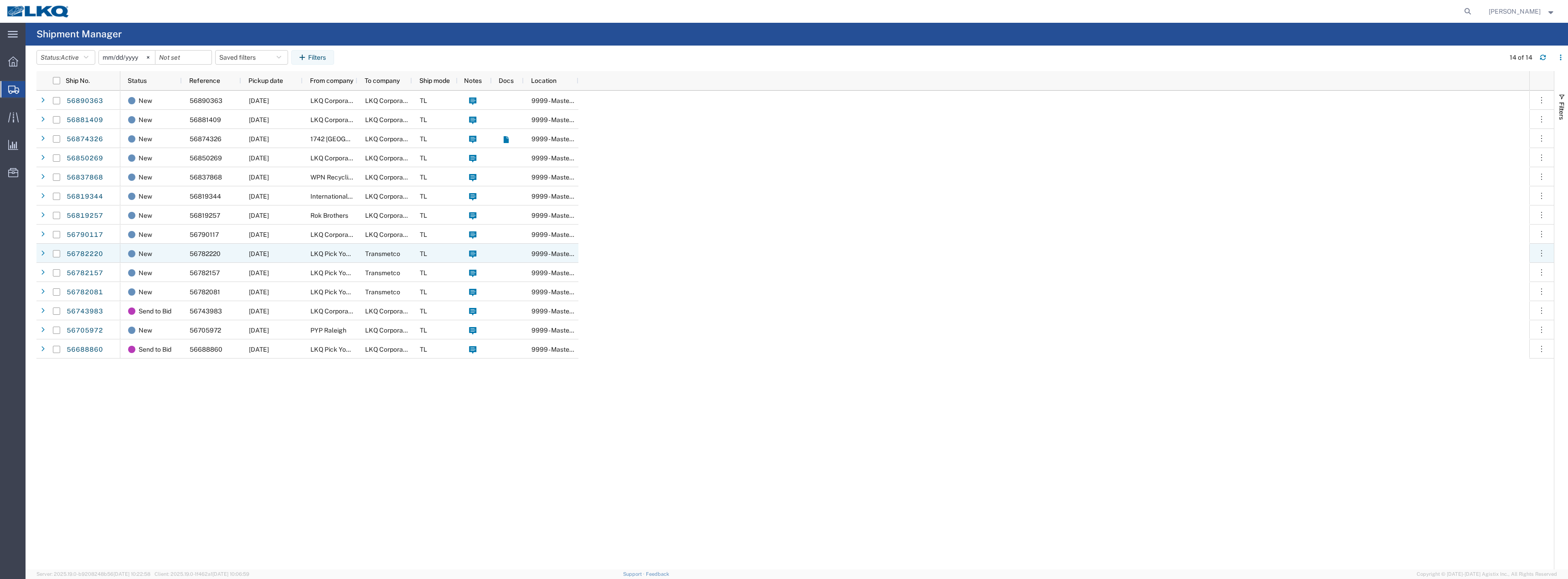
click at [242, 255] on div "[DATE]" at bounding box center [272, 253] width 62 height 19
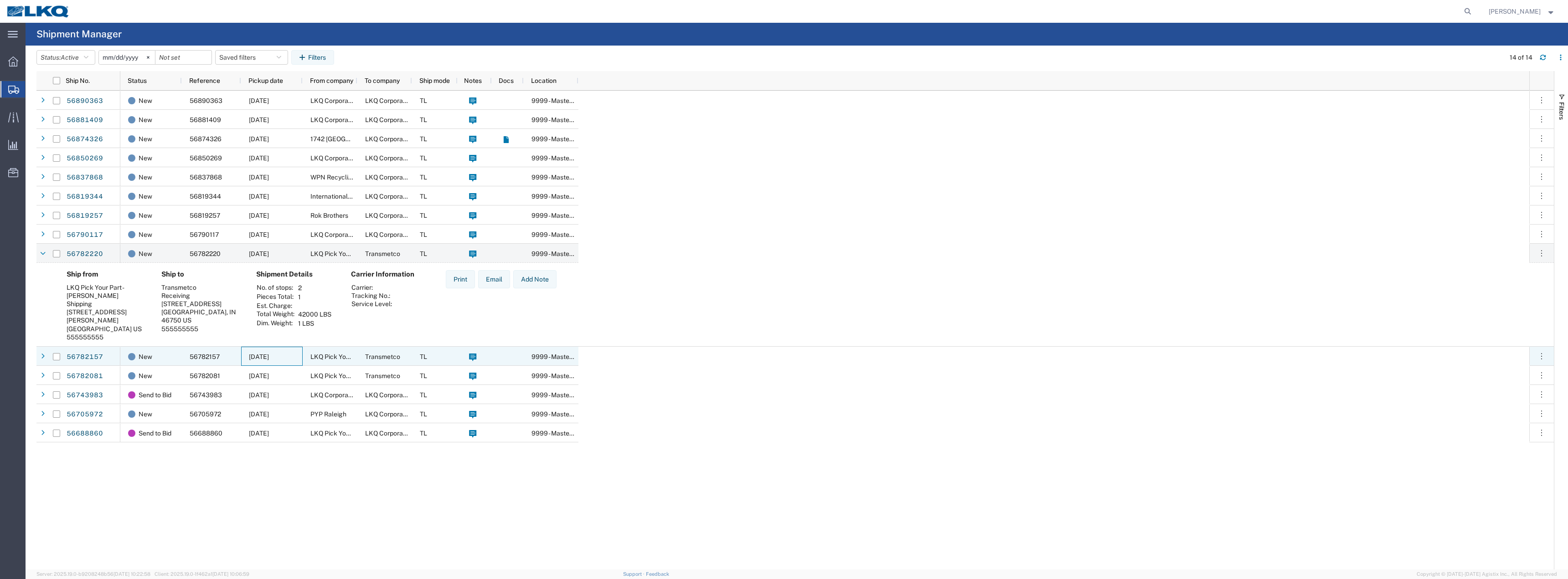
click at [265, 356] on span "[DATE]" at bounding box center [259, 357] width 20 height 8
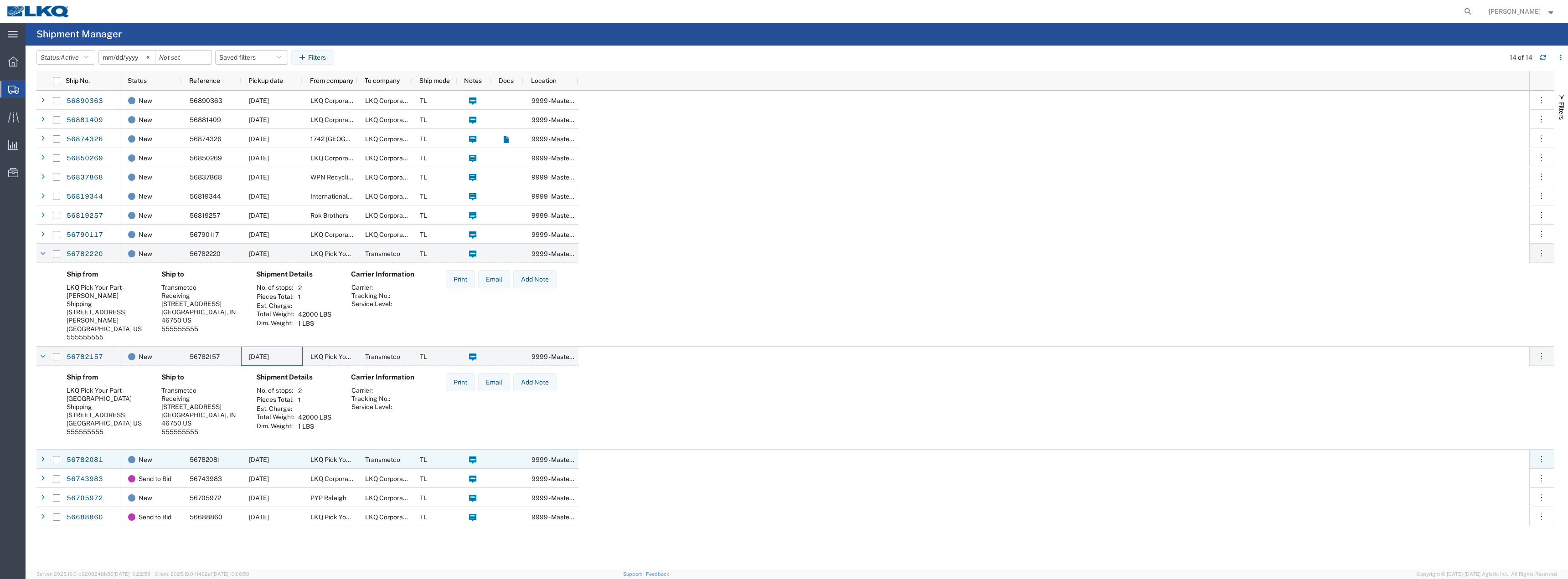
click at [305, 465] on div "LKQ Pick Your Part - [GEOGRAPHIC_DATA]" at bounding box center [330, 459] width 55 height 19
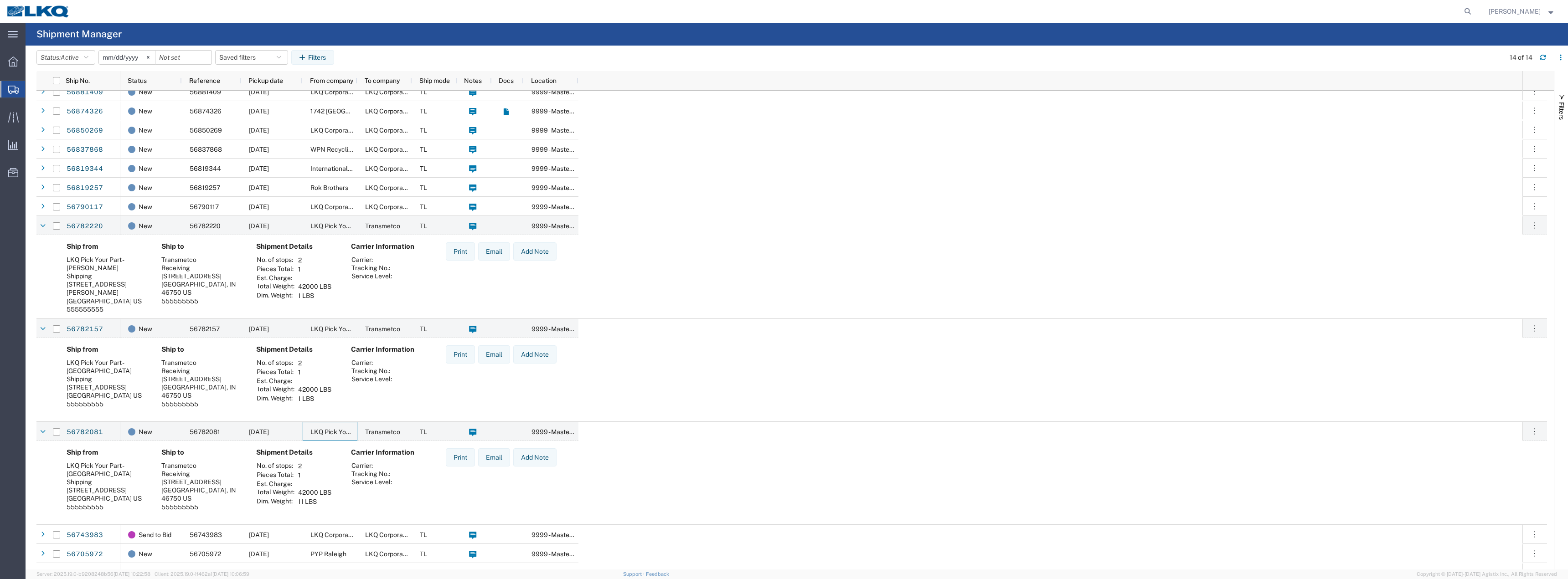
scroll to position [41, 0]
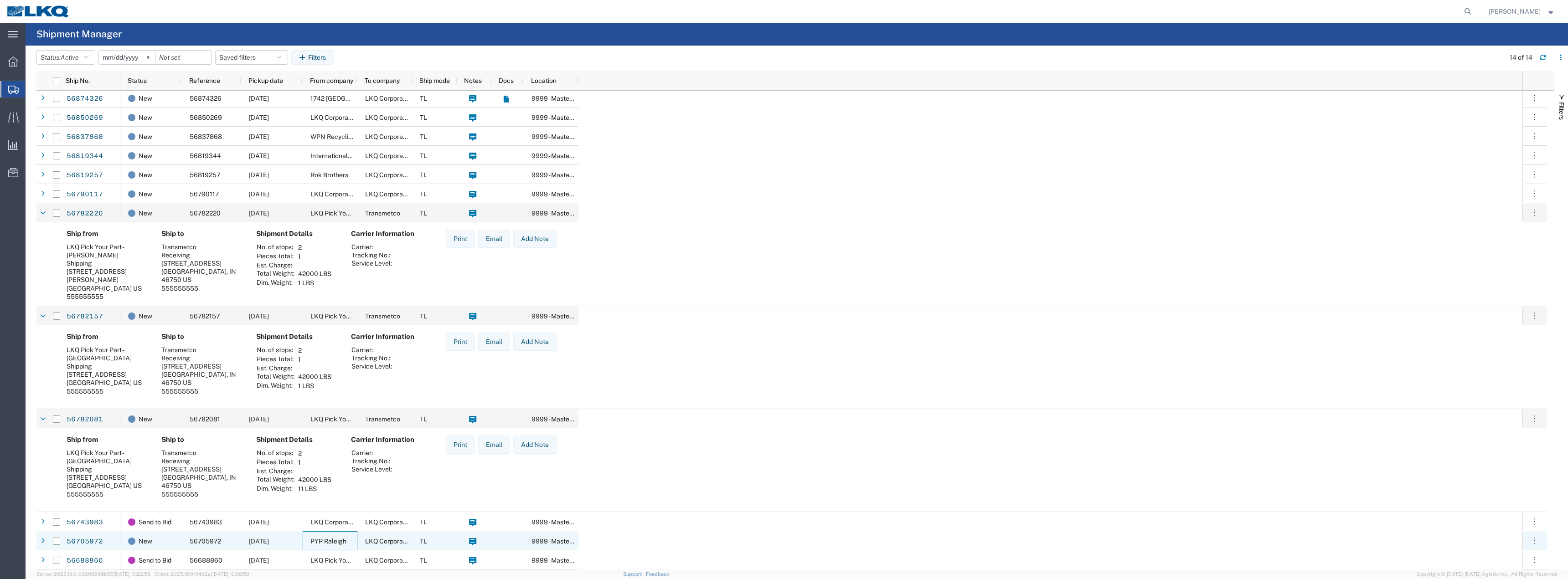
click at [342, 539] on span "PYP Raleigh" at bounding box center [328, 541] width 36 height 8
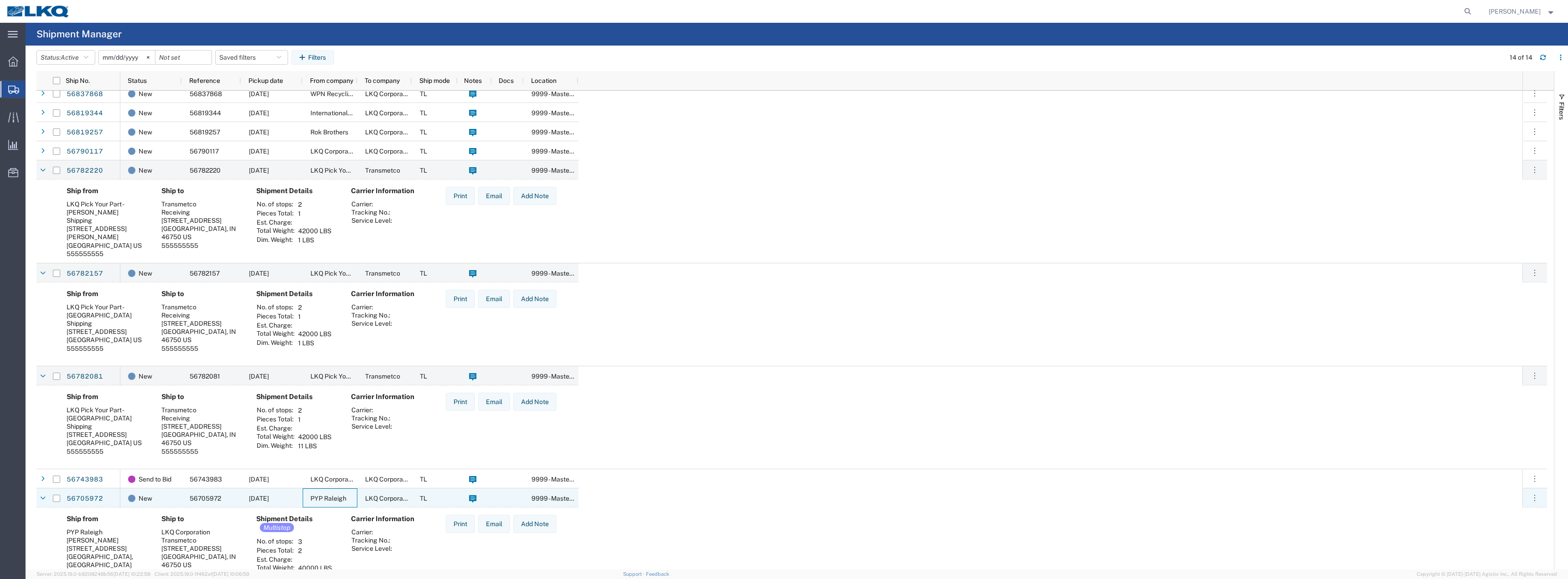
scroll to position [125, 0]
